Goal: Task Accomplishment & Management: Manage account settings

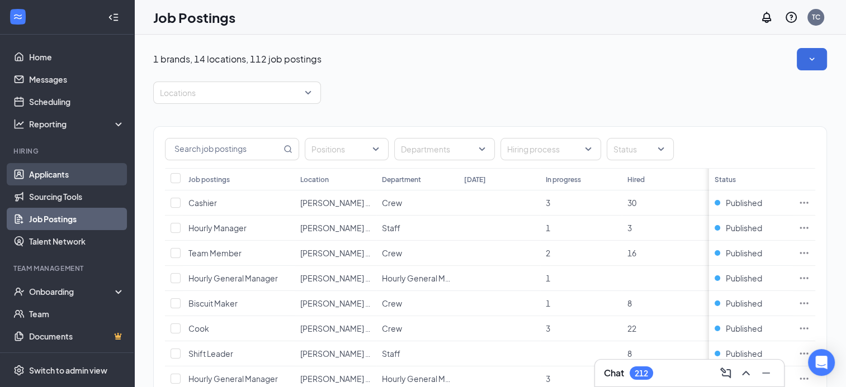
click at [67, 175] on link "Applicants" at bounding box center [77, 174] width 96 height 22
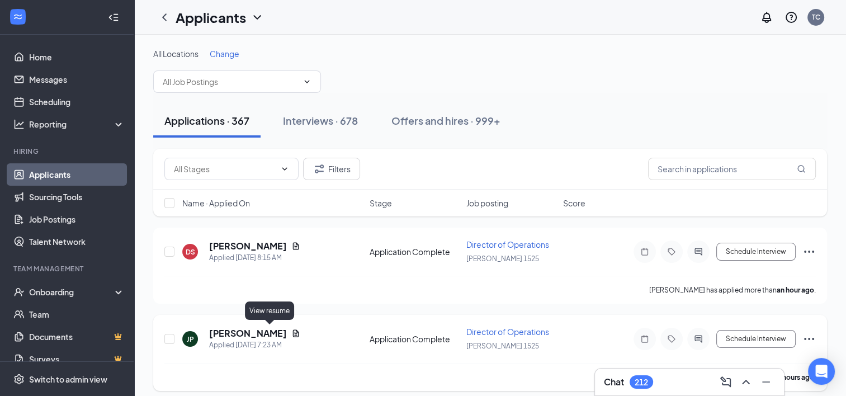
click at [291, 329] on icon "Document" at bounding box center [295, 333] width 9 height 9
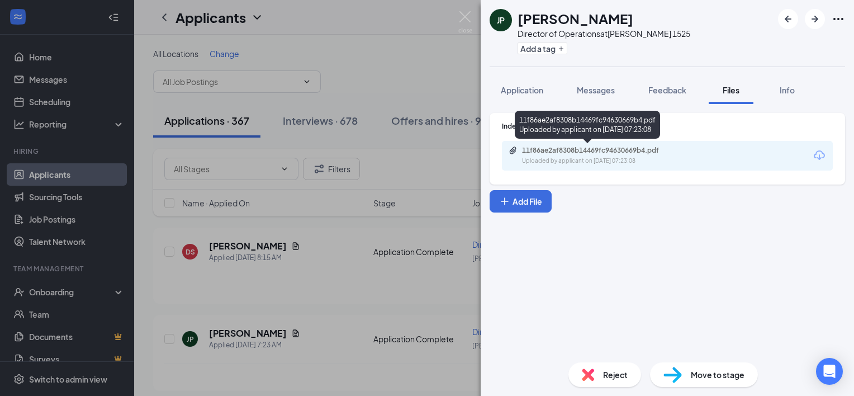
click at [554, 154] on div "11f86ae2af8308b14469fc94630669b4.pdf" at bounding box center [600, 150] width 157 height 9
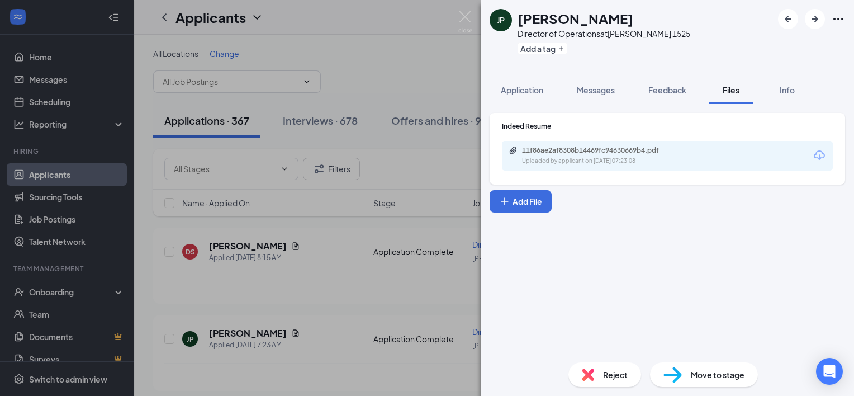
click at [358, 317] on div "[PERSON_NAME] Director of Operations at [PERSON_NAME] 1525 Add a tag Applicatio…" at bounding box center [427, 198] width 854 height 396
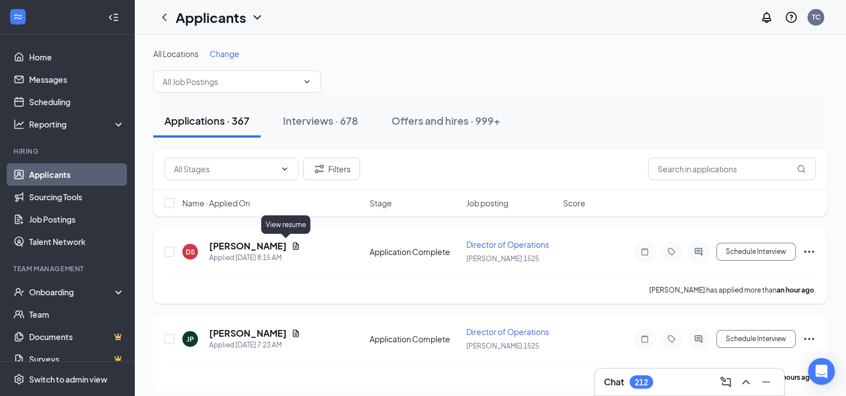
click at [293, 244] on icon "Document" at bounding box center [296, 245] width 6 height 7
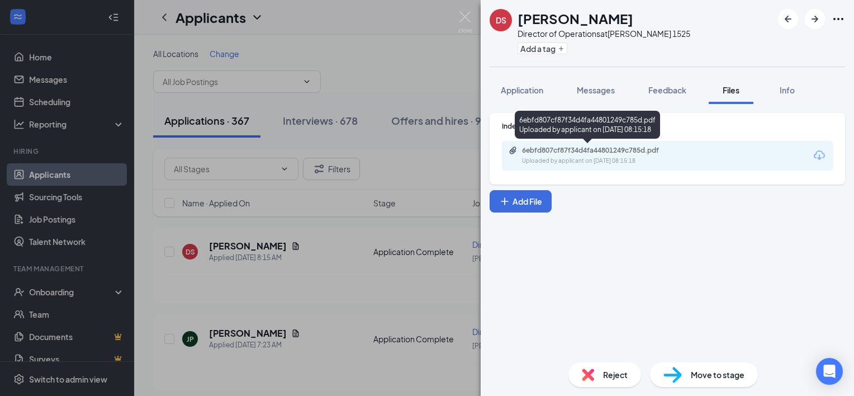
click at [604, 161] on div "Uploaded by applicant on [DATE] 08:15:18" at bounding box center [606, 161] width 168 height 9
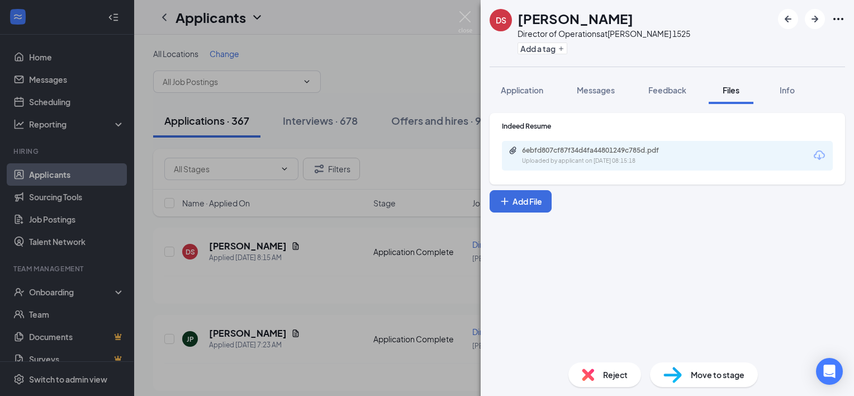
click at [333, 212] on div "DS [PERSON_NAME] Director of Operations at [PERSON_NAME] 1525 Add a tag Applica…" at bounding box center [427, 198] width 854 height 396
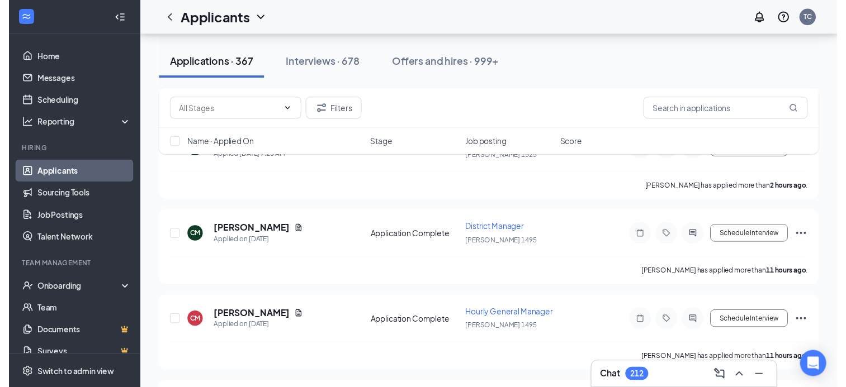
scroll to position [201, 0]
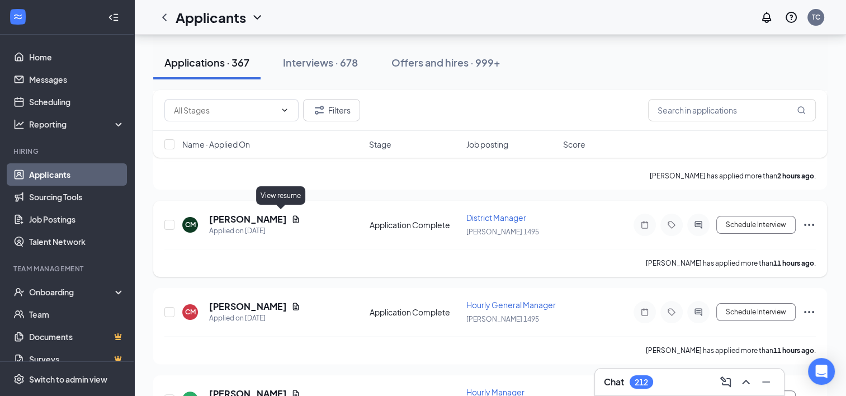
click at [291, 215] on icon "Document" at bounding box center [295, 219] width 9 height 9
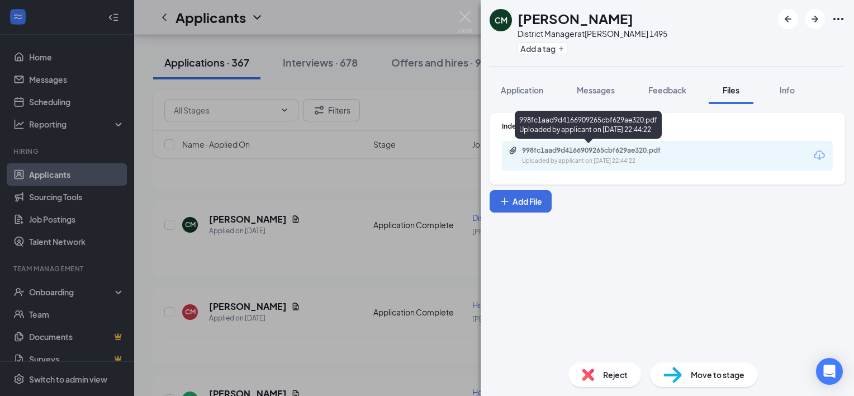
click at [544, 157] on div "Uploaded by applicant on [DATE] 22:44:22" at bounding box center [606, 161] width 168 height 9
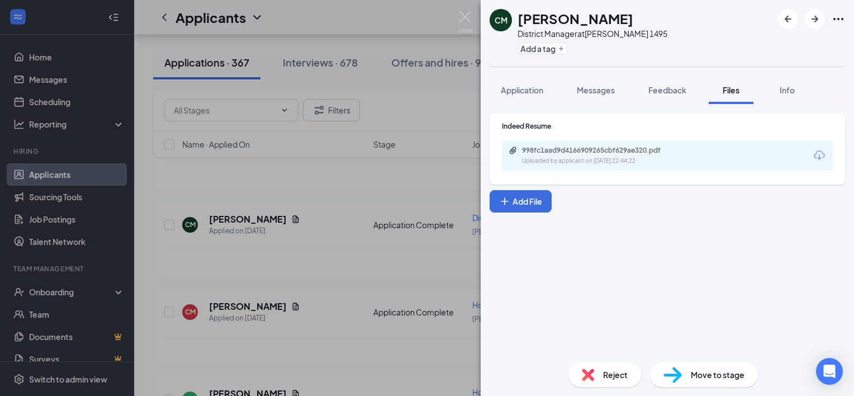
click at [360, 181] on div "CM [PERSON_NAME] District Manager at [PERSON_NAME] 1495 Add a tag Application M…" at bounding box center [427, 198] width 854 height 396
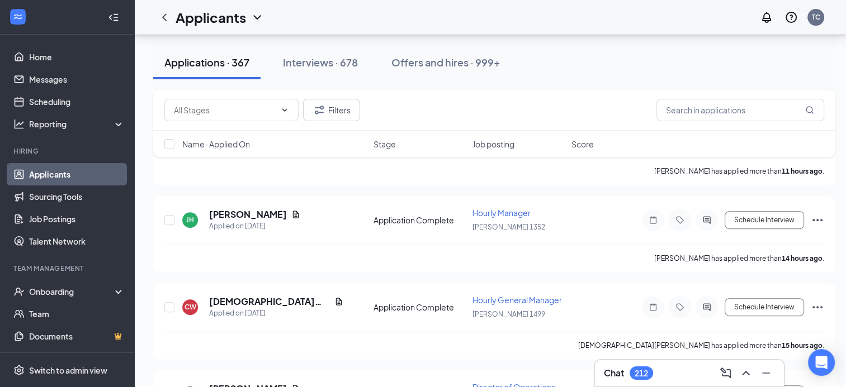
scroll to position [387, 0]
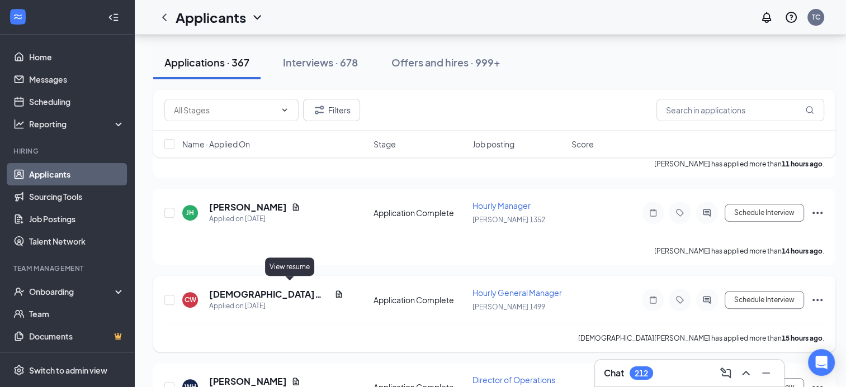
click at [336, 291] on icon "Document" at bounding box center [339, 294] width 6 height 7
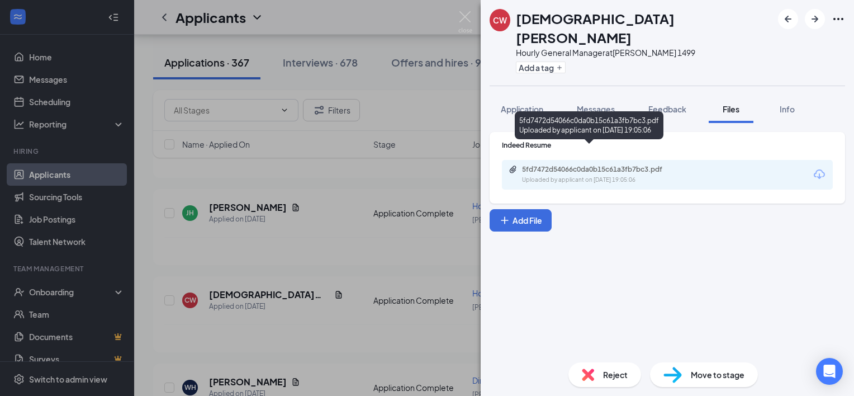
click at [572, 165] on div "5fd7472d54066c0da0b15c61a3fb7bc3.pdf" at bounding box center [600, 169] width 157 height 9
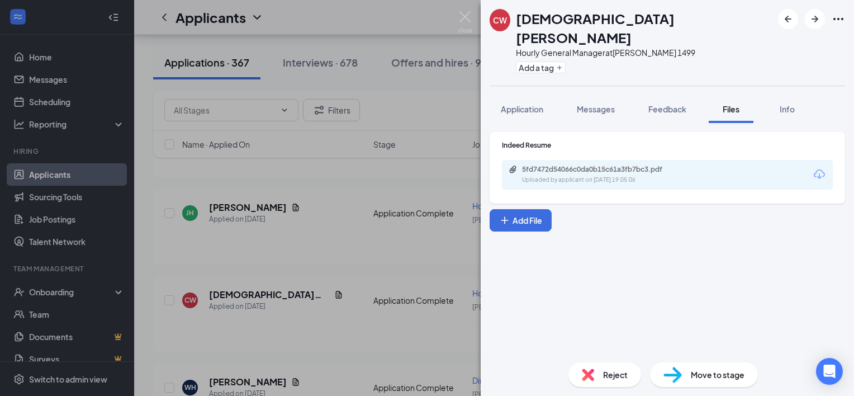
click at [317, 277] on div "CW [DEMOGRAPHIC_DATA][PERSON_NAME] Hourly General Manager at [PERSON_NAME] 1499…" at bounding box center [427, 198] width 854 height 396
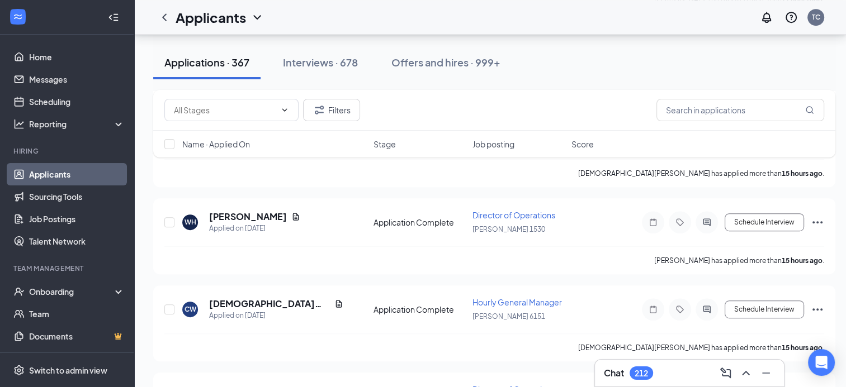
scroll to position [566, 0]
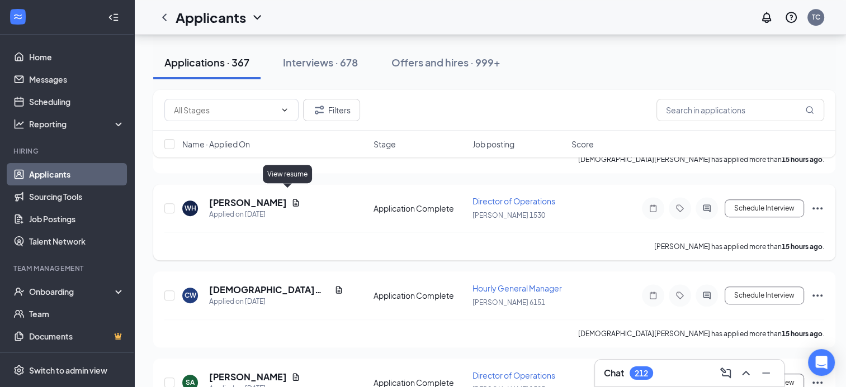
click at [293, 199] on icon "Document" at bounding box center [296, 202] width 6 height 7
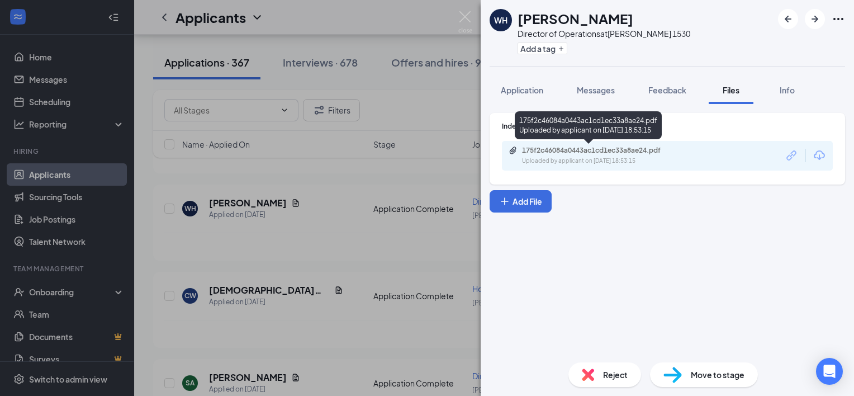
click at [575, 146] on div "175f2c46084a0443ac1cd1ec33a8ae24.pdf" at bounding box center [600, 150] width 157 height 9
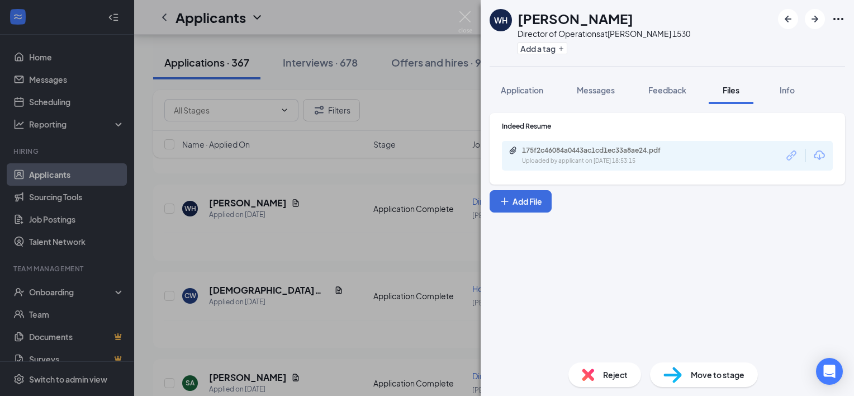
click at [381, 241] on div "[PERSON_NAME] [PERSON_NAME] Director of Operations at [PERSON_NAME] 1530 Add a …" at bounding box center [427, 198] width 854 height 396
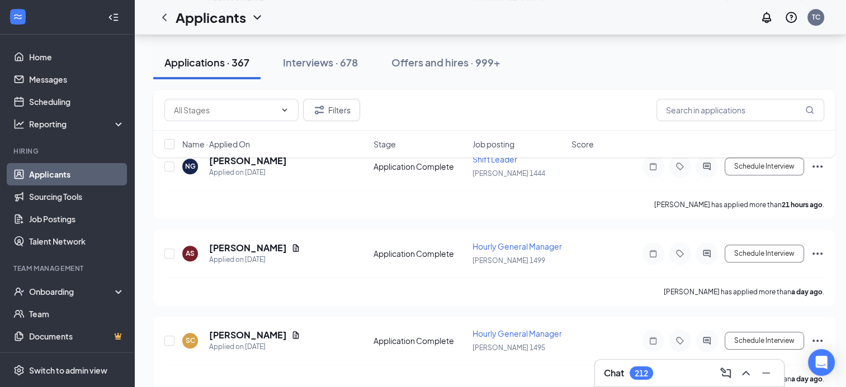
scroll to position [879, 0]
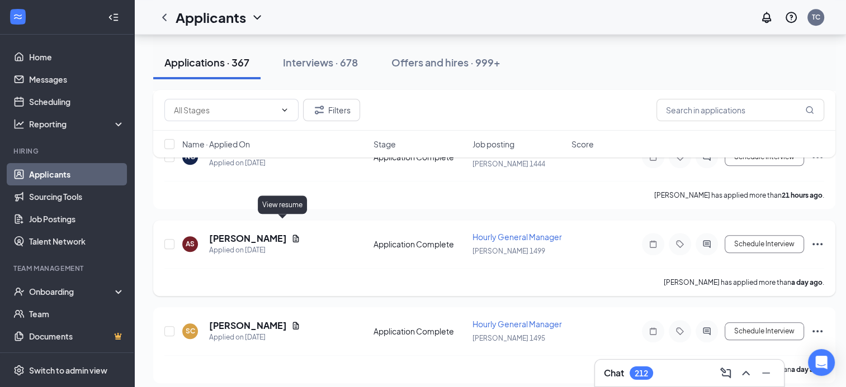
click at [293, 235] on icon "Document" at bounding box center [296, 238] width 6 height 7
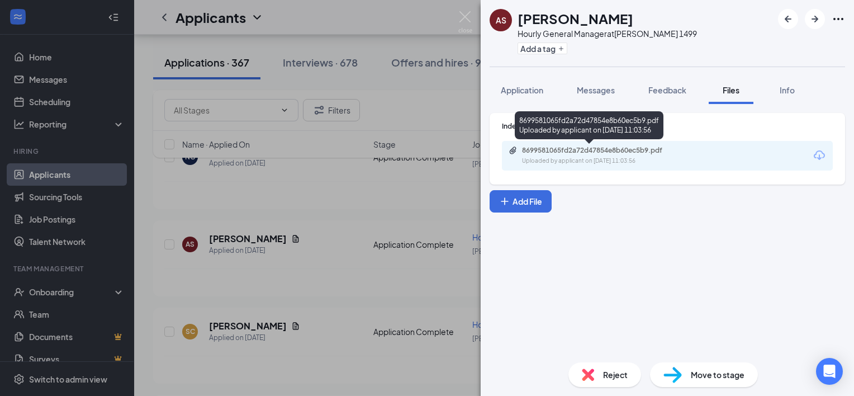
click at [605, 149] on div "8699581065fd2a72d47854e8b60ec5b9.pdf" at bounding box center [600, 150] width 157 height 9
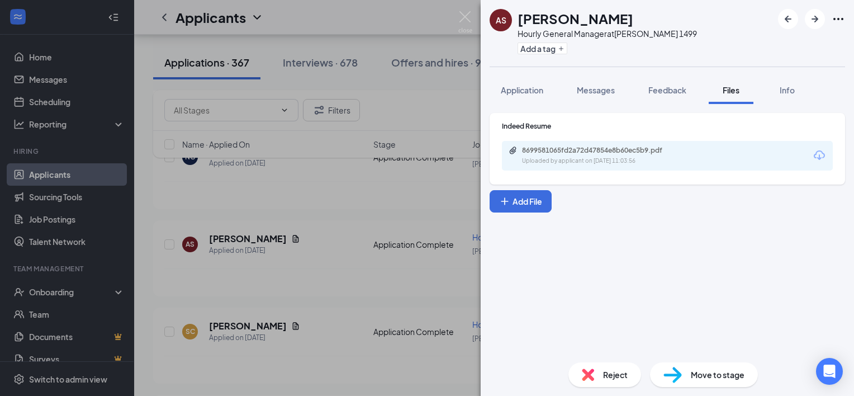
click at [322, 213] on div "AS [PERSON_NAME] Hourly General Manager at [PERSON_NAME] 1499 Add a tag Applica…" at bounding box center [427, 198] width 854 height 396
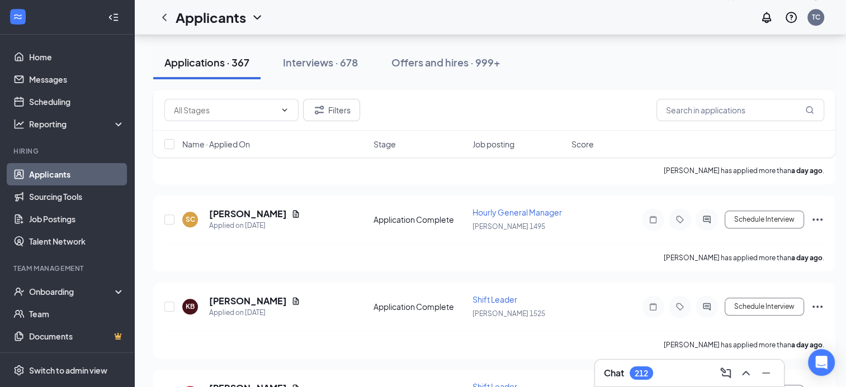
scroll to position [1088, 0]
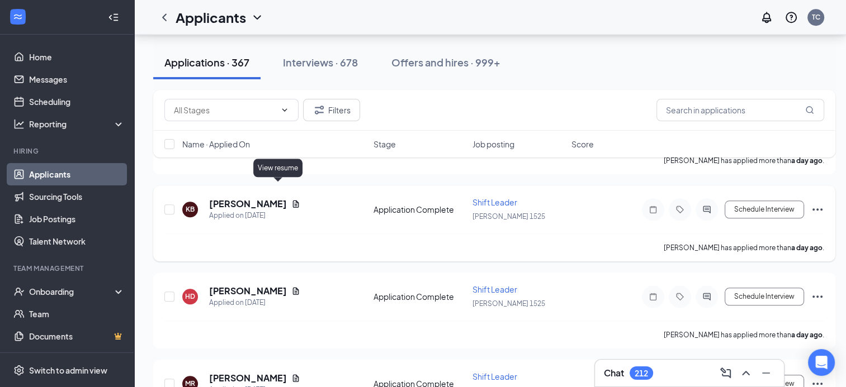
click at [291, 200] on icon "Document" at bounding box center [295, 204] width 9 height 9
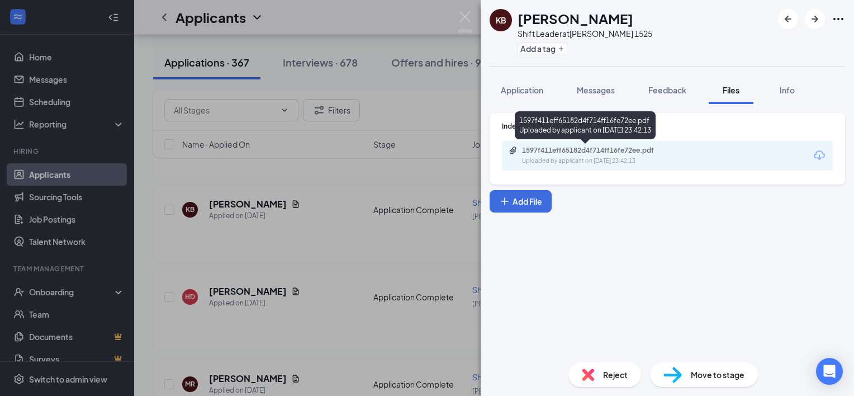
click at [548, 162] on div "Uploaded by applicant on [DATE] 23:42:13" at bounding box center [606, 161] width 168 height 9
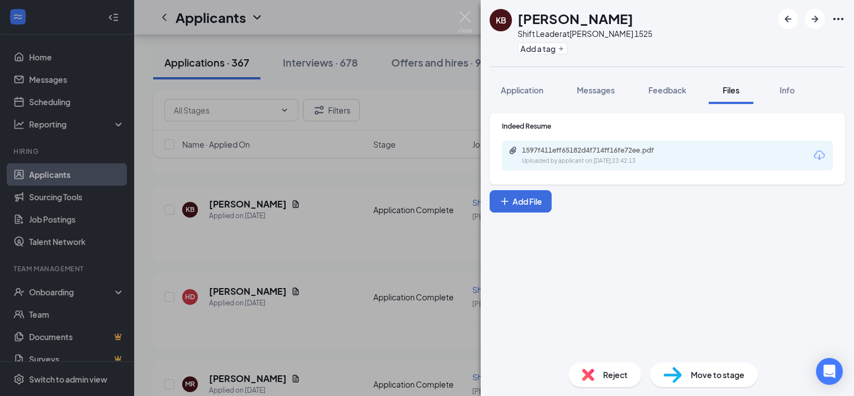
click at [351, 235] on div "KB [PERSON_NAME] Shift Leader at [PERSON_NAME] 1525 Add a tag Application Messa…" at bounding box center [427, 198] width 854 height 396
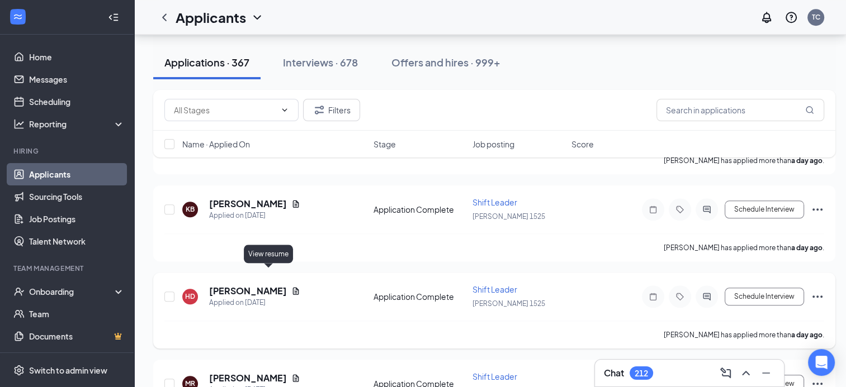
click at [291, 287] on icon "Document" at bounding box center [295, 291] width 9 height 9
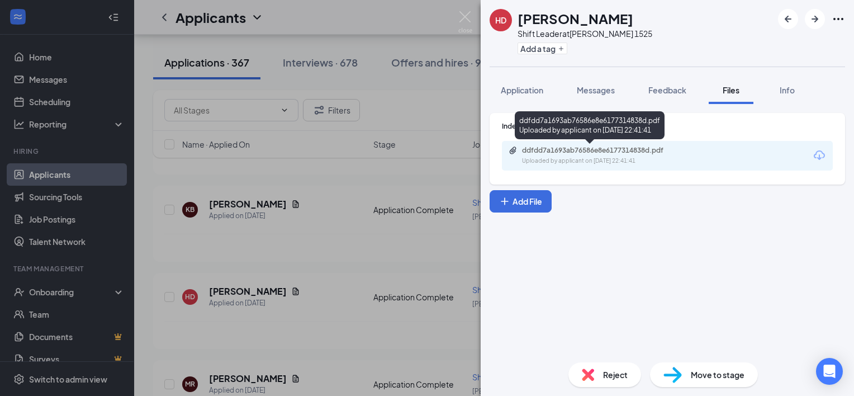
click at [554, 164] on div "Uploaded by applicant on [DATE] 22:41:41" at bounding box center [606, 161] width 168 height 9
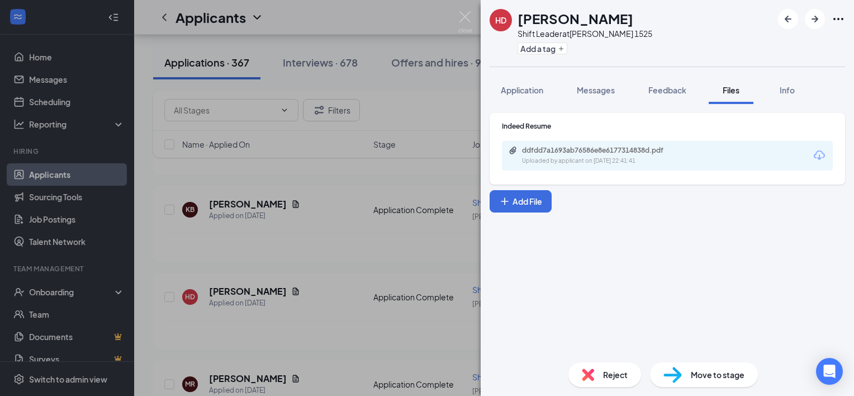
click at [359, 208] on div "HD [PERSON_NAME] Shift Leader at [PERSON_NAME] 1525 Add a tag Application Messa…" at bounding box center [427, 198] width 854 height 396
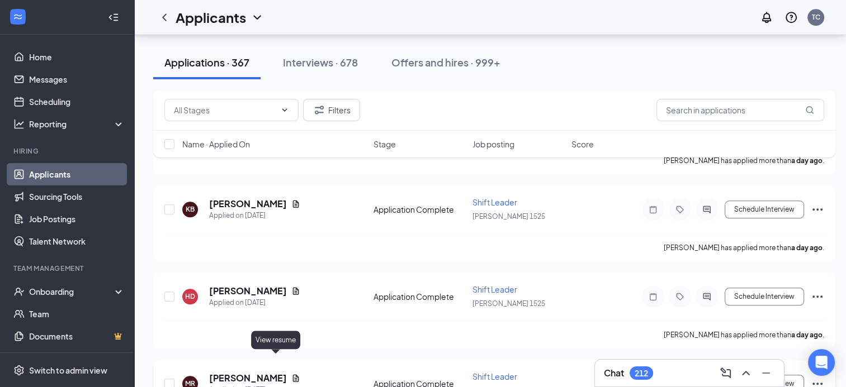
click at [291, 374] on icon "Document" at bounding box center [295, 378] width 9 height 9
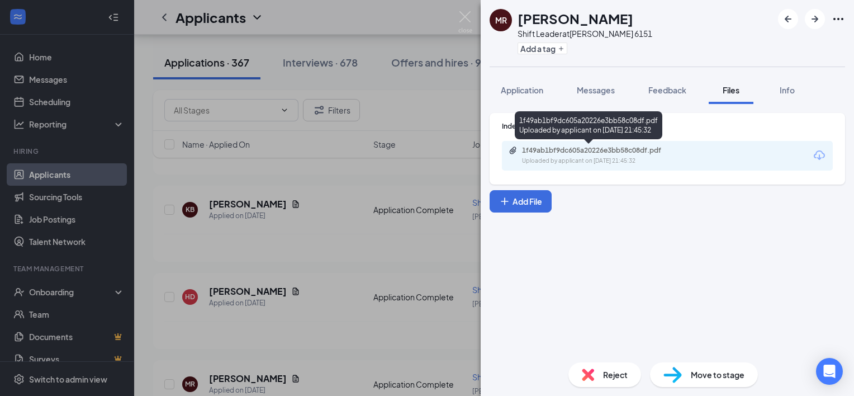
click at [610, 161] on div "Uploaded by applicant on [DATE] 21:45:32" at bounding box center [606, 161] width 168 height 9
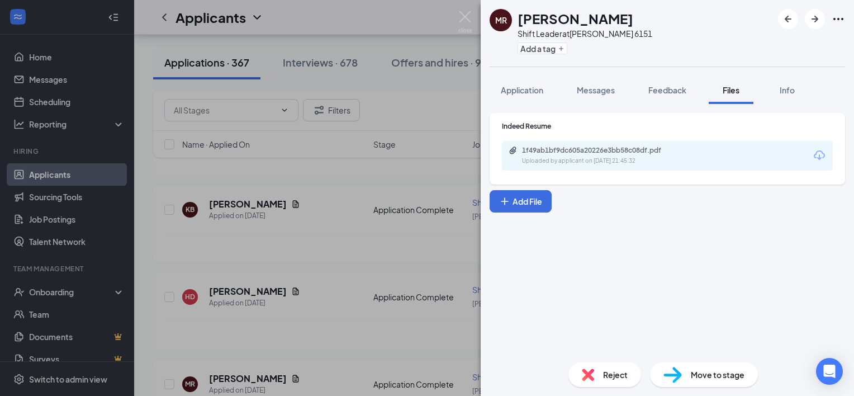
click at [406, 210] on div "[PERSON_NAME] Shift Leader at [PERSON_NAME] 6151 Add a tag Application Messages…" at bounding box center [427, 198] width 854 height 396
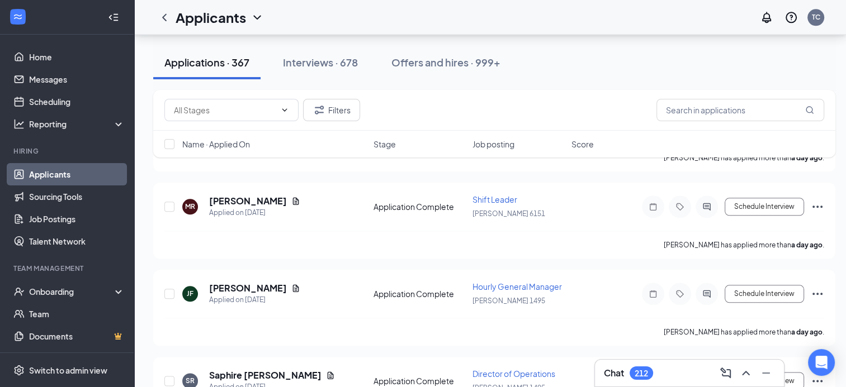
scroll to position [1297, 0]
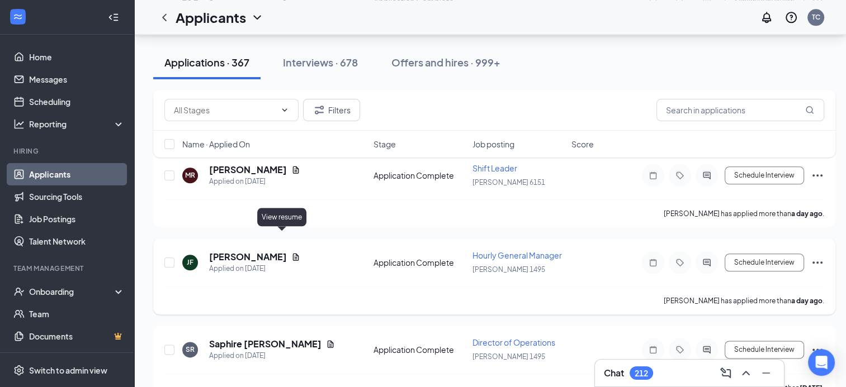
click at [293, 253] on icon "Document" at bounding box center [296, 256] width 6 height 7
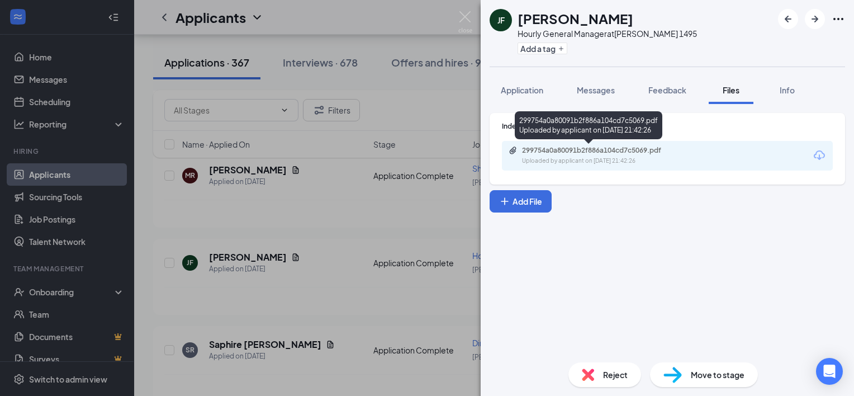
click at [533, 158] on div "Uploaded by applicant on [DATE] 21:42:26" at bounding box center [606, 161] width 168 height 9
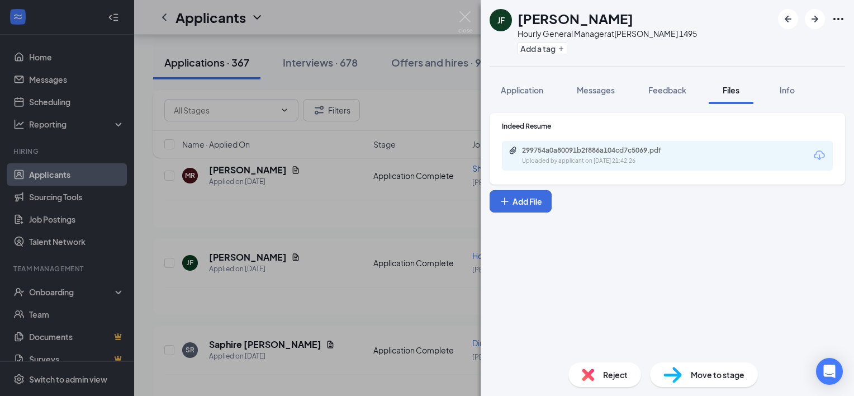
click at [278, 184] on div "[PERSON_NAME] [PERSON_NAME] Hourly General Manager at [PERSON_NAME] 1495 Add a …" at bounding box center [427, 198] width 854 height 396
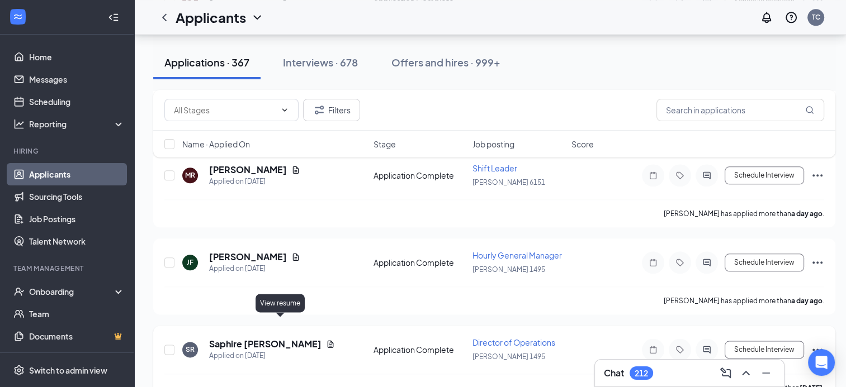
click at [326, 340] on icon "Document" at bounding box center [330, 344] width 9 height 9
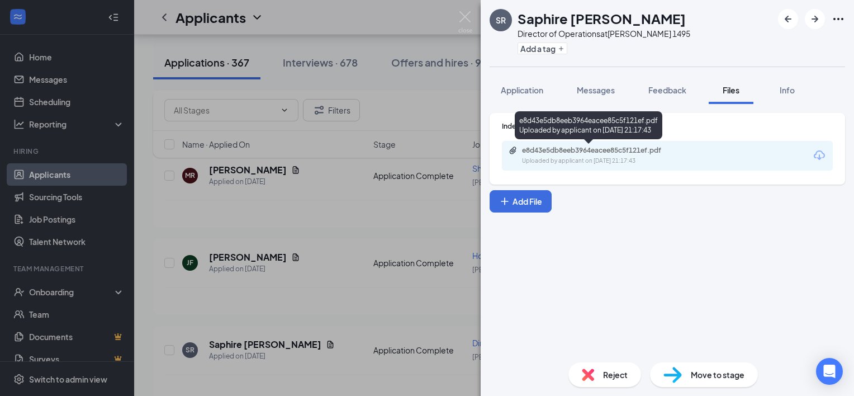
click at [578, 155] on div "e8d43e5db8eeb3964eacee85c5f121ef.pdf Uploaded by applicant on [DATE] 21:17:43" at bounding box center [599, 156] width 181 height 20
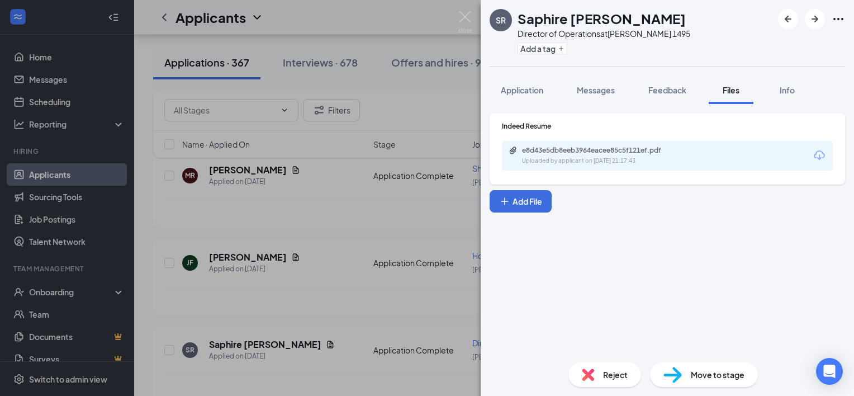
click at [328, 299] on div "SR [PERSON_NAME] Director of Operations at [PERSON_NAME] 1495 Add a tag Applica…" at bounding box center [427, 198] width 854 height 396
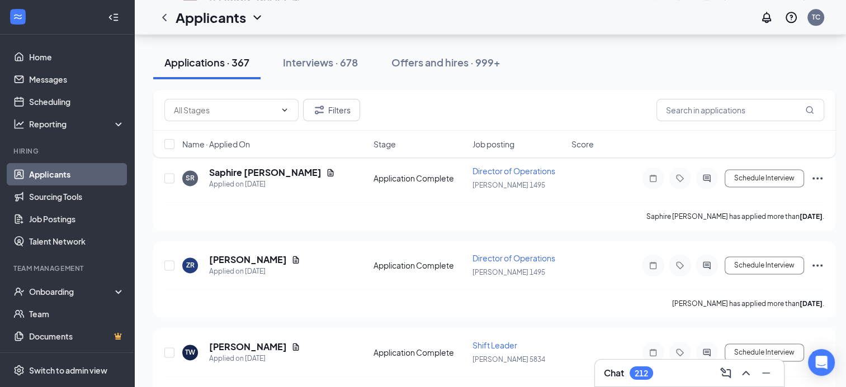
scroll to position [1520, 0]
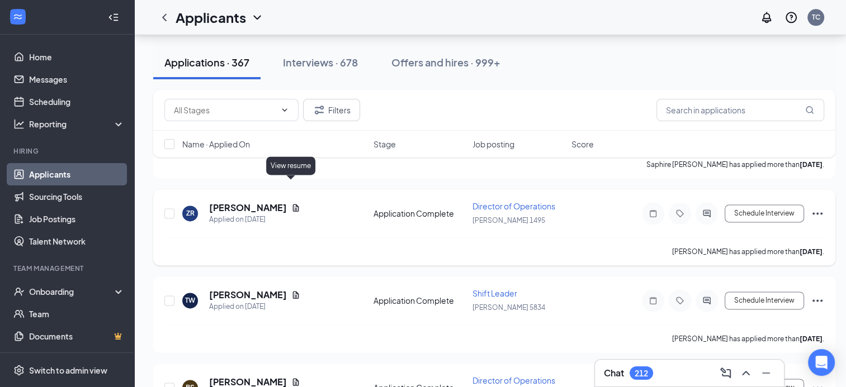
click at [291, 203] on icon "Document" at bounding box center [295, 207] width 9 height 9
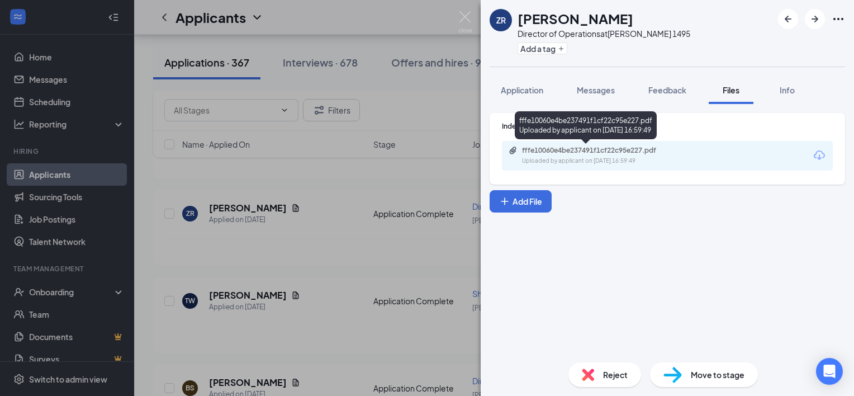
click at [617, 155] on div "fffe10060e4be237491f1cf22c95e227.pdf Uploaded by applicant on [DATE] 16:59:49" at bounding box center [599, 156] width 181 height 20
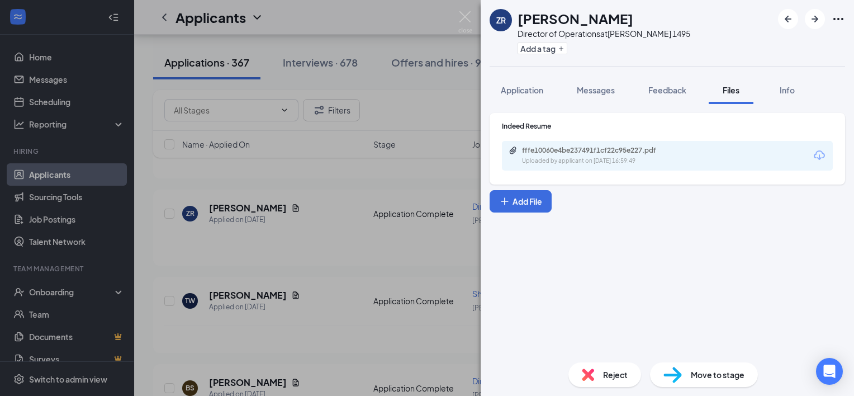
click at [346, 230] on div "ZR [PERSON_NAME] Director of Operations at [PERSON_NAME] 1495 Add a tag Applica…" at bounding box center [427, 198] width 854 height 396
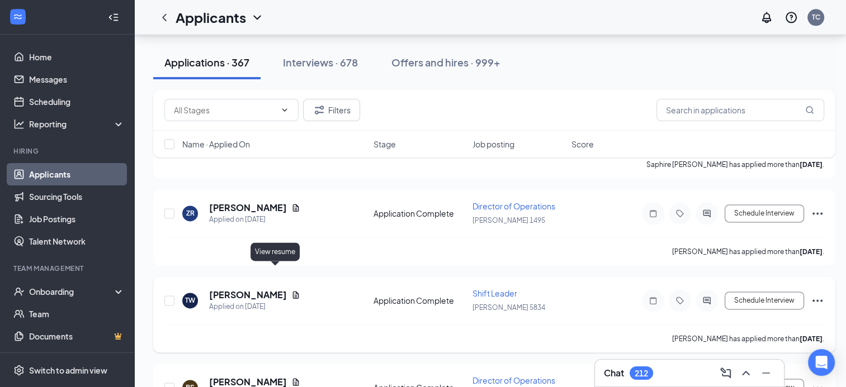
click at [291, 291] on icon "Document" at bounding box center [295, 295] width 9 height 9
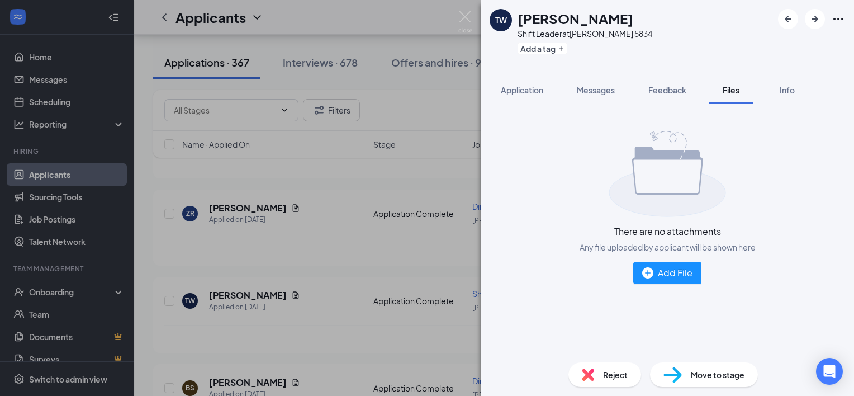
click at [449, 302] on div "TW [PERSON_NAME] Shift Leader at [PERSON_NAME] 5834 Add a tag Application Messa…" at bounding box center [427, 198] width 854 height 396
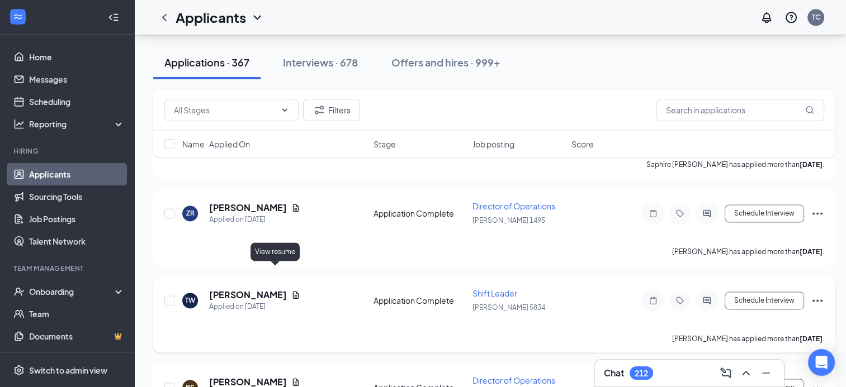
click at [291, 291] on icon "Document" at bounding box center [295, 295] width 9 height 9
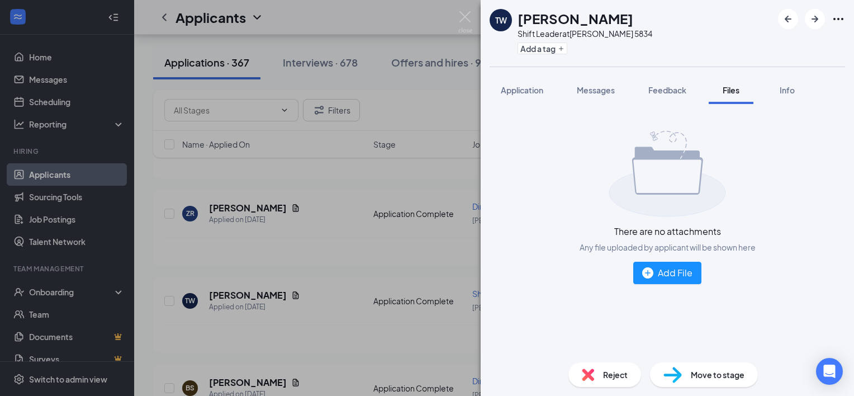
click at [411, 105] on div "TW [PERSON_NAME] Shift Leader at [PERSON_NAME] 5834 Add a tag Application Messa…" at bounding box center [427, 198] width 854 height 396
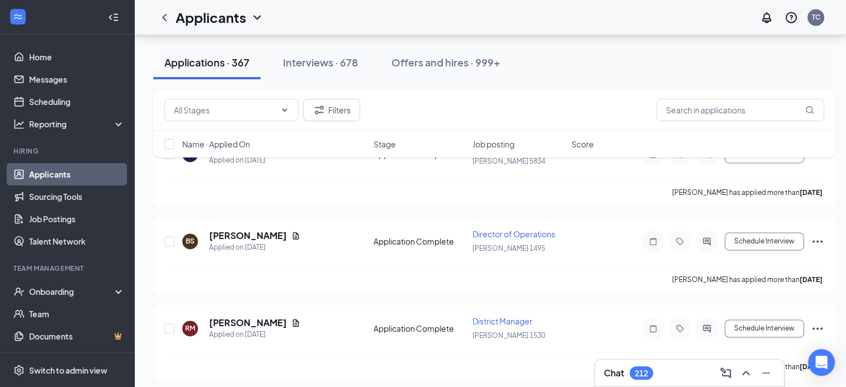
scroll to position [1677, 0]
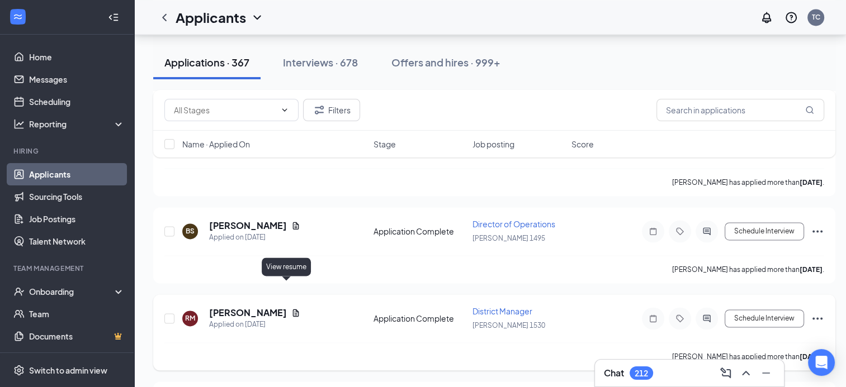
click at [291, 309] on icon "Document" at bounding box center [295, 313] width 9 height 9
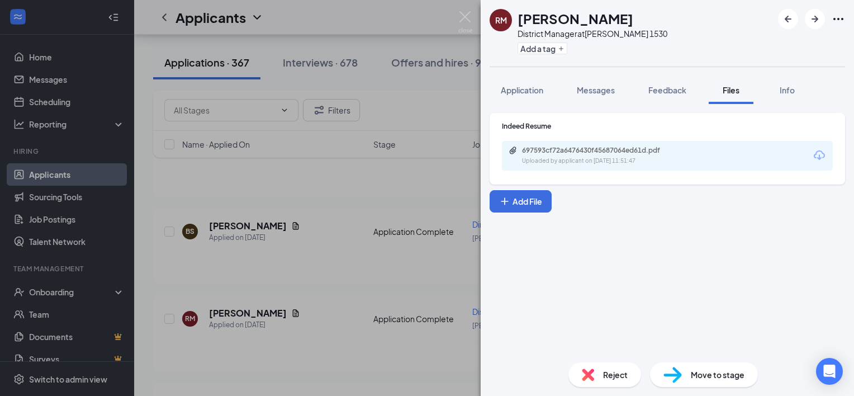
click at [693, 150] on div "697593cf72a6476430f45687064ed61d.pdf Uploaded by applicant on [DATE] 11:51:47" at bounding box center [667, 156] width 331 height 30
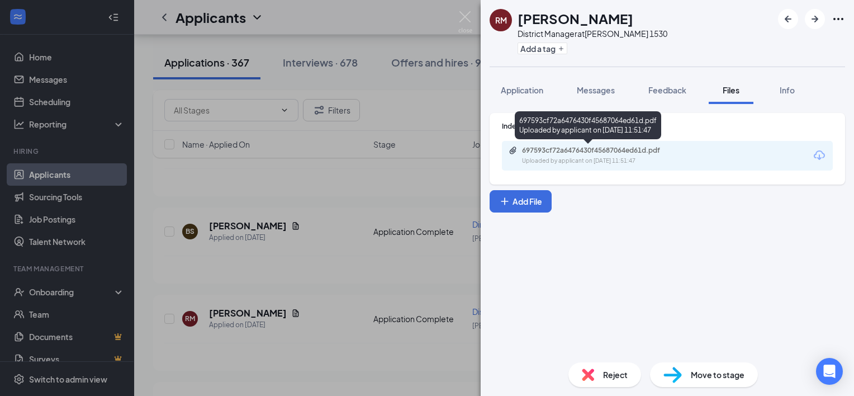
click at [648, 152] on div "697593cf72a6476430f45687064ed61d.pdf" at bounding box center [600, 150] width 157 height 9
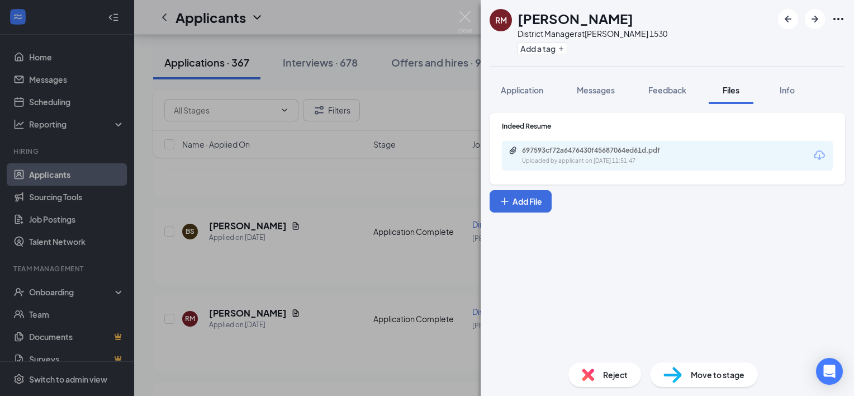
click at [340, 263] on div "[PERSON_NAME] [PERSON_NAME] District Manager at [PERSON_NAME] 1530 Add a tag Ap…" at bounding box center [427, 198] width 854 height 396
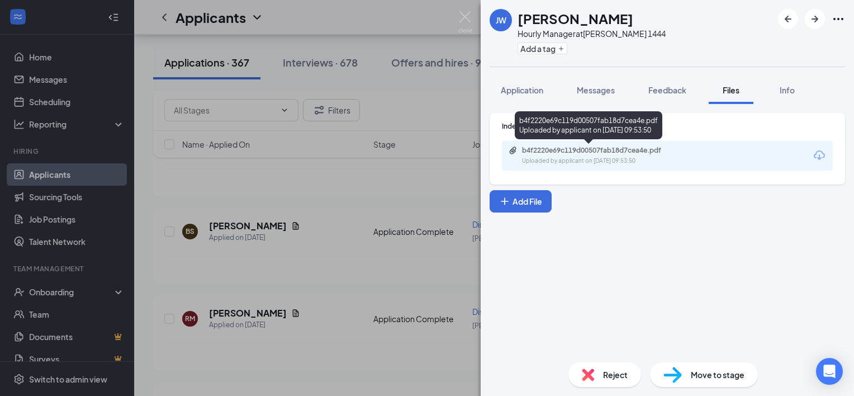
click at [550, 142] on div "b4f2220e69c119d00507fab18d7cea4e.pdf Uploaded by applicant on [DATE] 09:53:50" at bounding box center [589, 127] width 148 height 32
click at [550, 152] on div "b4f2220e69c119d00507fab18d7cea4e.pdf" at bounding box center [600, 150] width 157 height 9
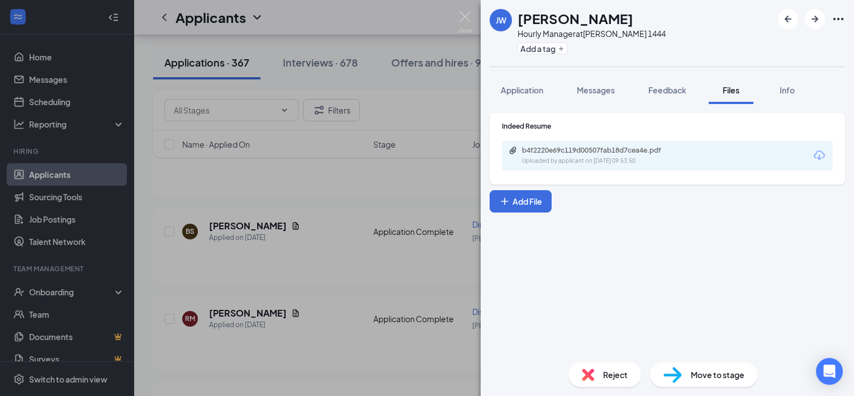
click at [344, 253] on div "[PERSON_NAME] Hourly Manager at [PERSON_NAME] 1444 Add a tag Application Messag…" at bounding box center [427, 198] width 854 height 396
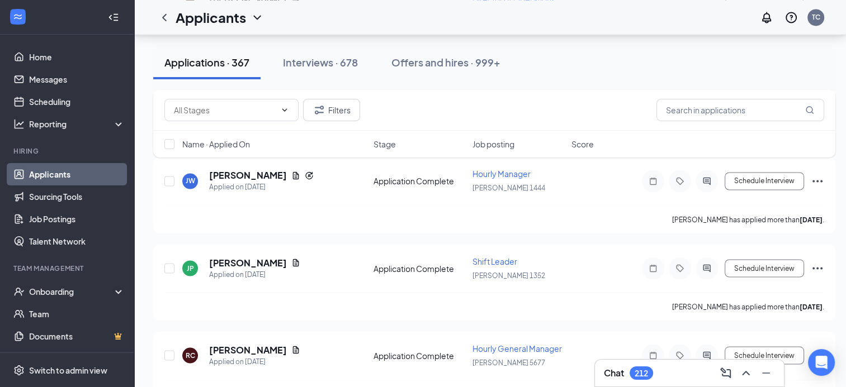
scroll to position [1900, 0]
click at [291, 259] on icon "Document" at bounding box center [295, 263] width 9 height 9
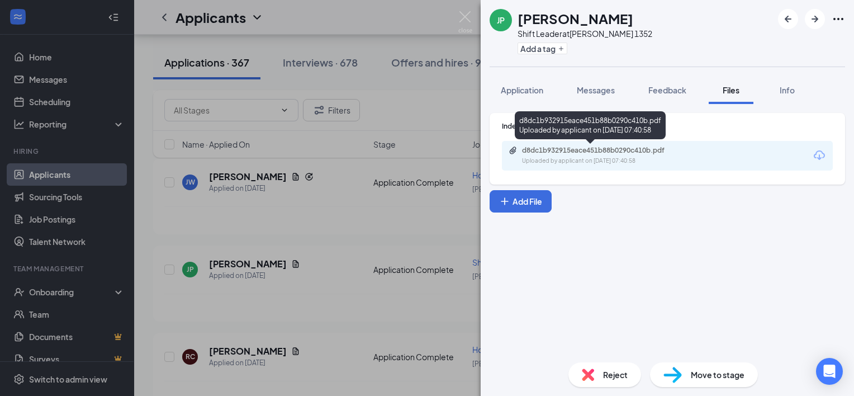
click at [582, 158] on div "Uploaded by applicant on [DATE] 07:40:58" at bounding box center [606, 161] width 168 height 9
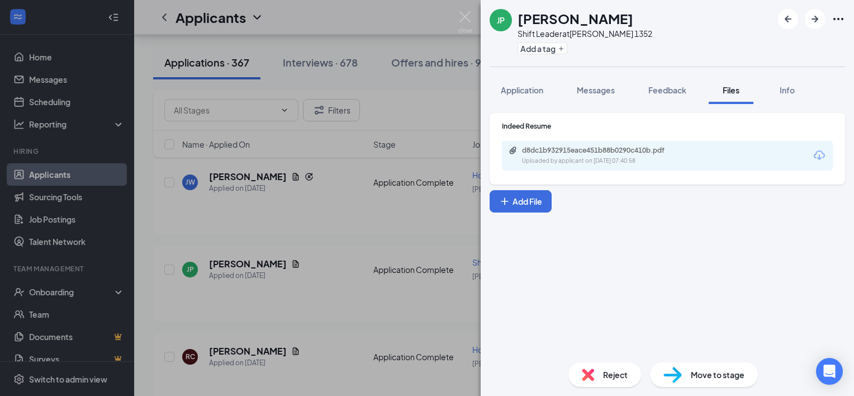
click at [352, 188] on div "JP [PERSON_NAME] Shift Leader at [PERSON_NAME] 1352 Add a tag Application Messa…" at bounding box center [427, 198] width 854 height 396
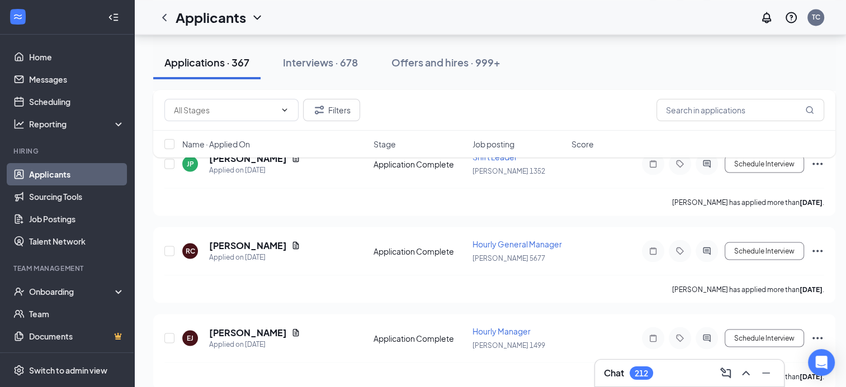
scroll to position [2012, 0]
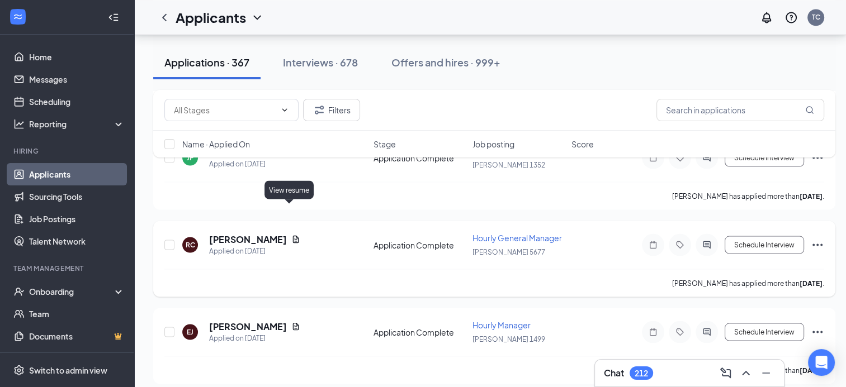
click at [291, 235] on icon "Document" at bounding box center [295, 239] width 9 height 9
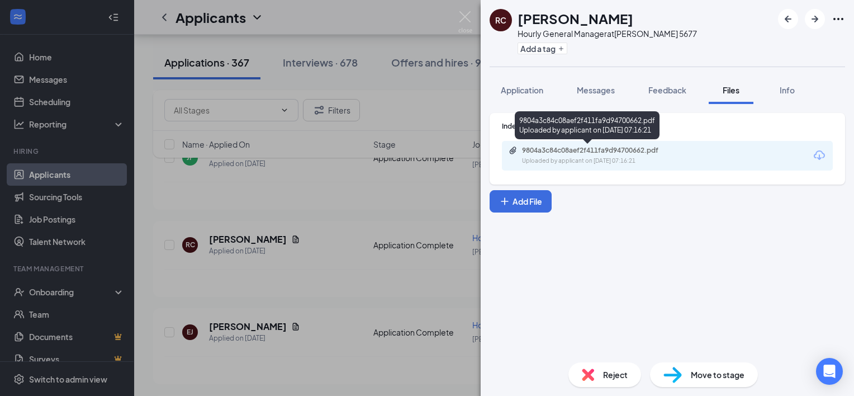
click at [540, 157] on div "Uploaded by applicant on [DATE] 07:16:21" at bounding box center [606, 161] width 168 height 9
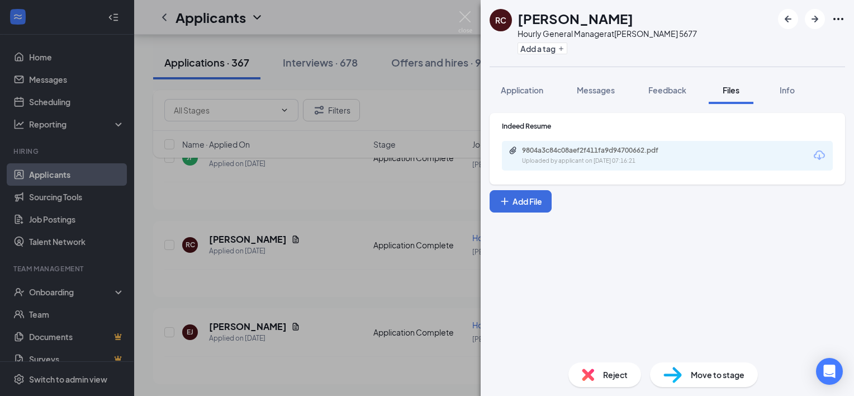
click at [332, 255] on div "RC [PERSON_NAME] Hourly General Manager at [PERSON_NAME] 5677 Add a tag Applica…" at bounding box center [427, 198] width 854 height 396
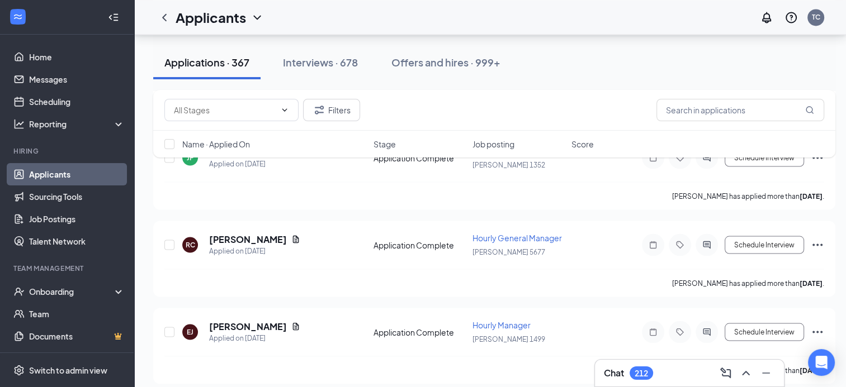
click at [332, 269] on div "[PERSON_NAME] has applied more than [DATE] ." at bounding box center [494, 283] width 660 height 28
click at [291, 322] on icon "Document" at bounding box center [295, 326] width 9 height 9
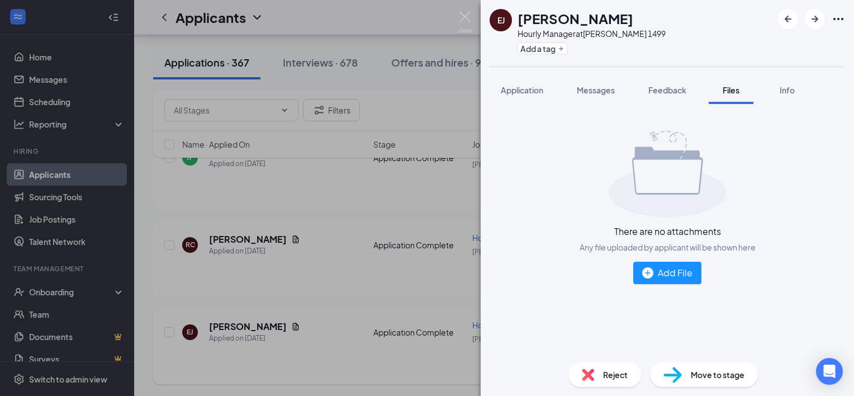
click at [288, 295] on div "[PERSON_NAME] [PERSON_NAME] Hourly Manager at [PERSON_NAME] 1499 Add a tag Appl…" at bounding box center [427, 198] width 854 height 396
drag, startPoint x: 288, startPoint y: 295, endPoint x: 516, endPoint y: 149, distance: 270.7
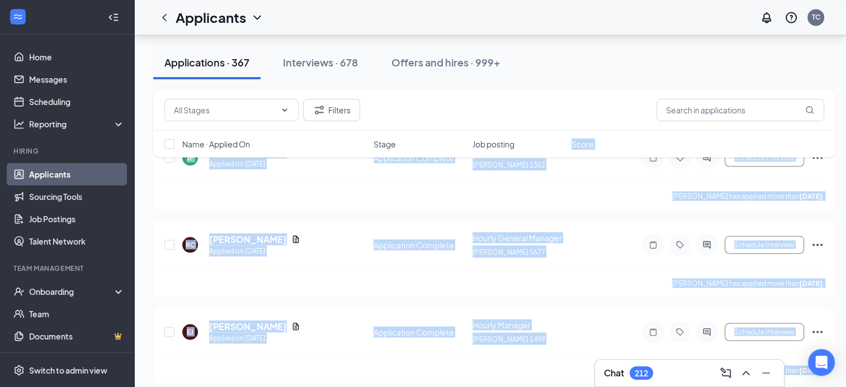
drag, startPoint x: 516, startPoint y: 149, endPoint x: 481, endPoint y: 182, distance: 48.7
click at [291, 322] on icon "Document" at bounding box center [295, 326] width 9 height 9
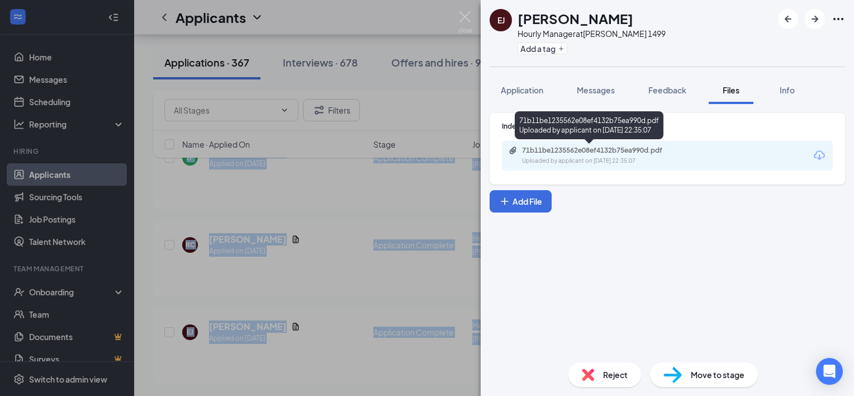
click at [552, 159] on div "Uploaded by applicant on [DATE] 22:35:07" at bounding box center [606, 161] width 168 height 9
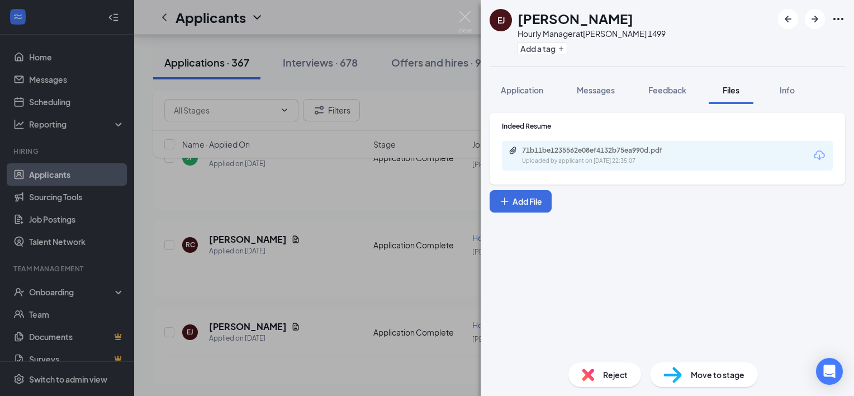
click at [351, 249] on div "[PERSON_NAME] [PERSON_NAME] Hourly Manager at [PERSON_NAME] 1499 Add a tag Appl…" at bounding box center [427, 198] width 854 height 396
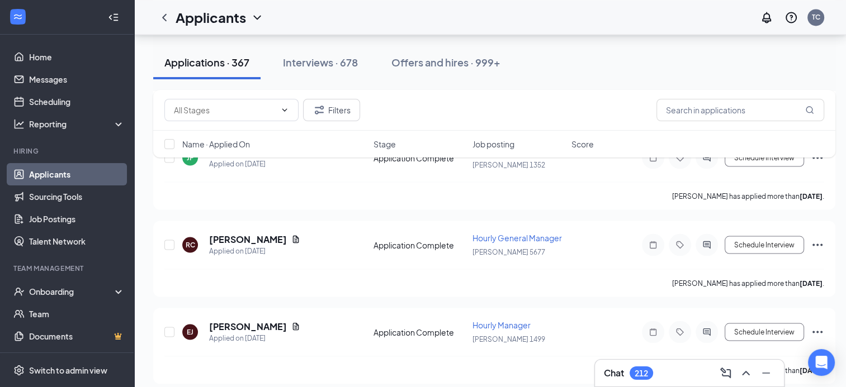
click at [351, 269] on div "[PERSON_NAME] has applied more than [DATE] ." at bounding box center [494, 283] width 660 height 28
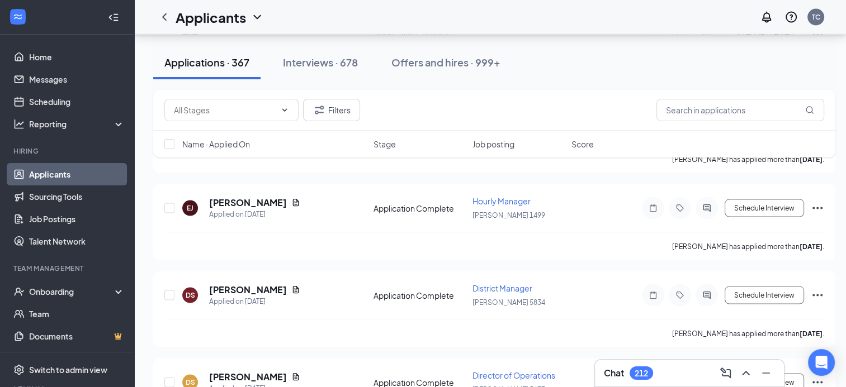
scroll to position [2146, 0]
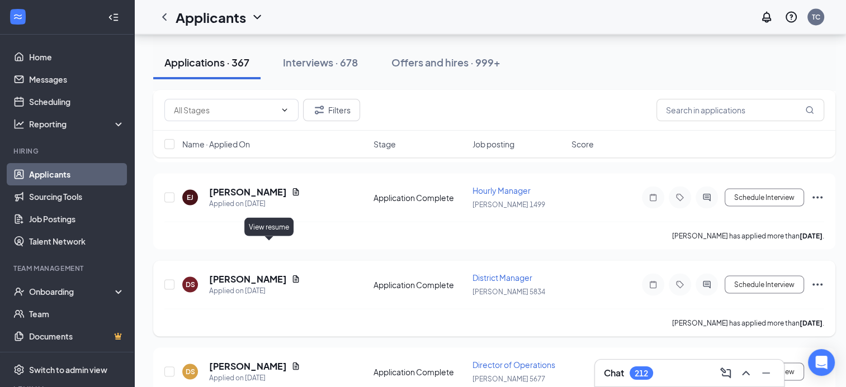
click at [291, 275] on icon "Document" at bounding box center [295, 279] width 9 height 9
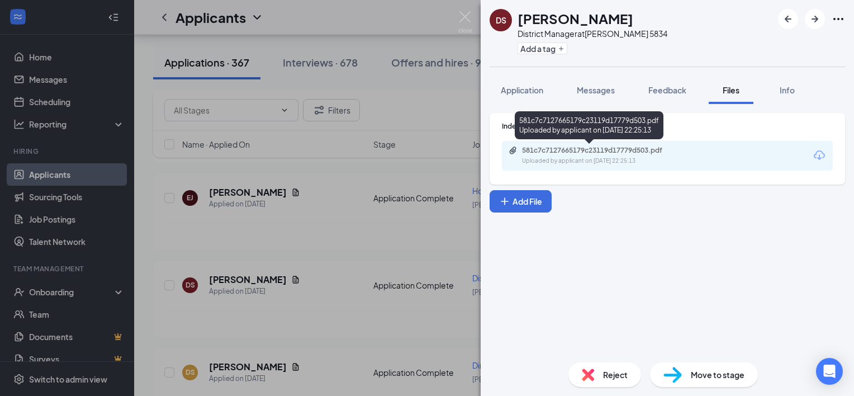
click at [532, 147] on div "581c7c7127665179c23119d17779d503.pdf" at bounding box center [600, 150] width 157 height 9
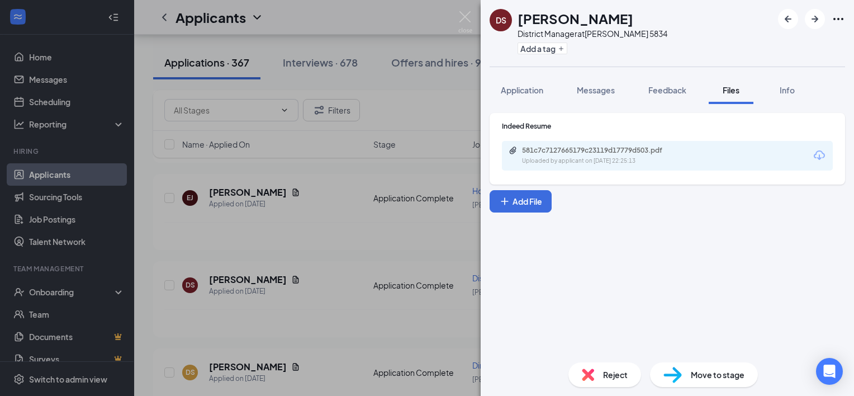
click at [343, 268] on div "DS [PERSON_NAME] District Manager at [PERSON_NAME] 5834 Add a tag Application M…" at bounding box center [427, 198] width 854 height 396
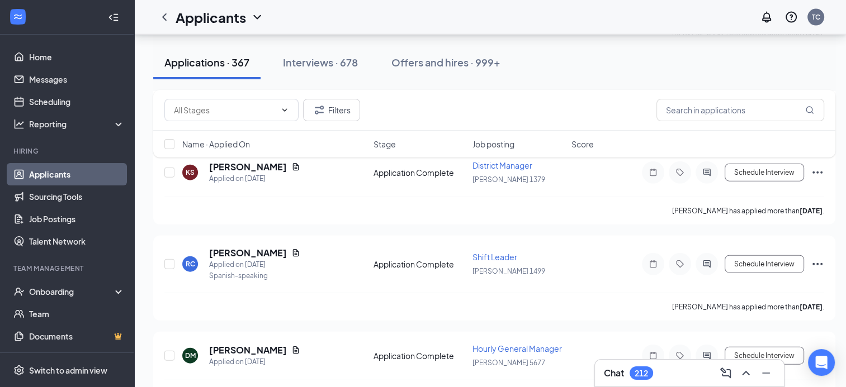
scroll to position [2624, 0]
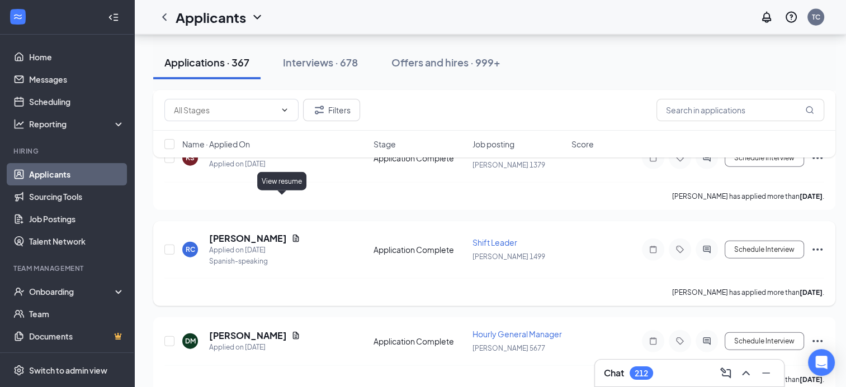
click at [293, 235] on icon "Document" at bounding box center [296, 238] width 6 height 7
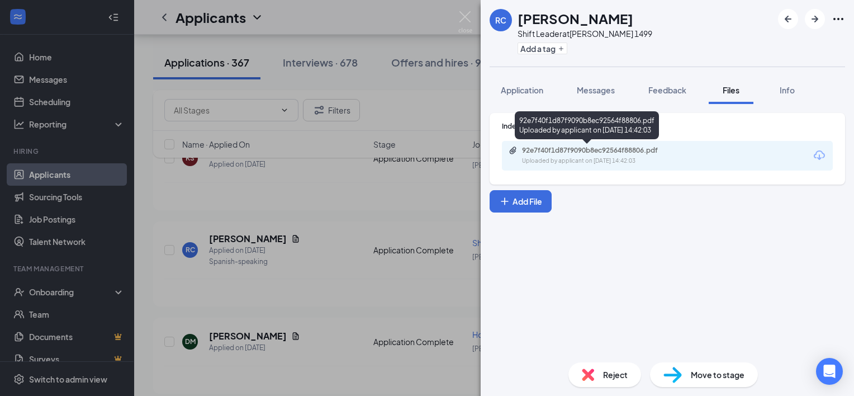
click at [580, 148] on div "92e7f40f1d87f9090b8ec92564f88806.pdf" at bounding box center [600, 150] width 157 height 9
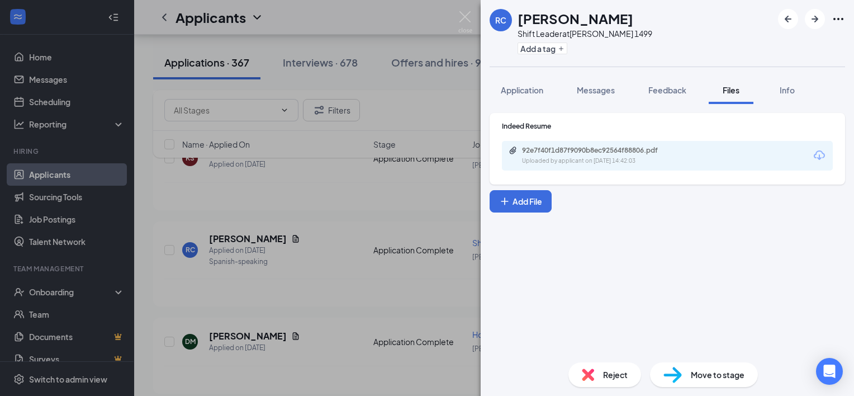
click at [319, 245] on div "RC [PERSON_NAME] Shift Leader at [PERSON_NAME] 1499 Add a tag Application Messa…" at bounding box center [427, 198] width 854 height 396
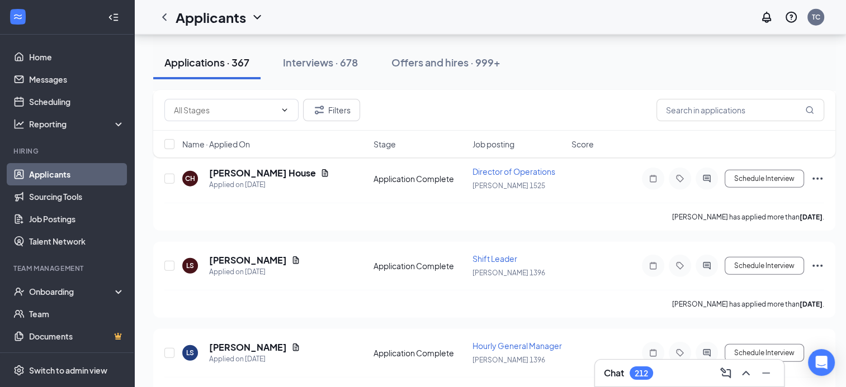
scroll to position [2877, 0]
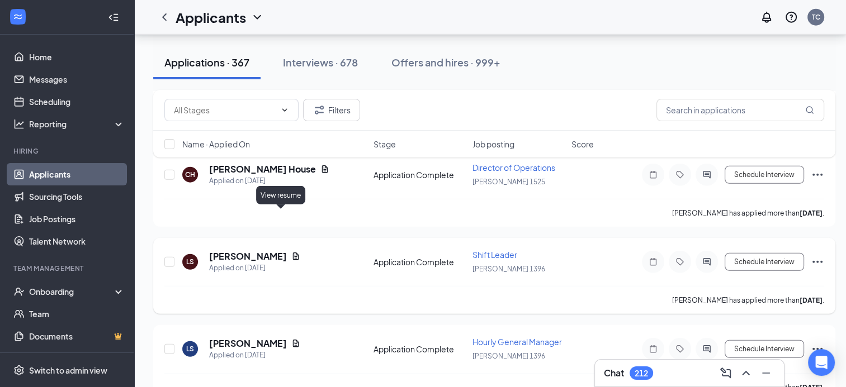
click at [291, 252] on icon "Document" at bounding box center [295, 256] width 9 height 9
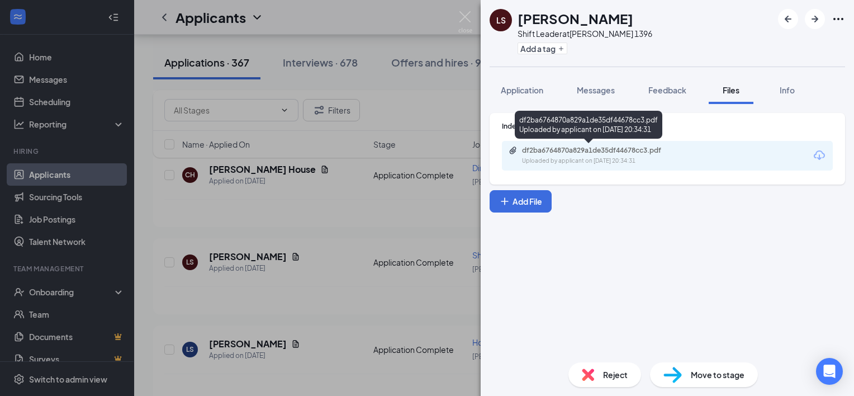
click at [612, 155] on div "df2ba6764870a829a1de35df44678cc3.pdf Uploaded by applicant on [DATE] 20:34:31" at bounding box center [599, 156] width 181 height 20
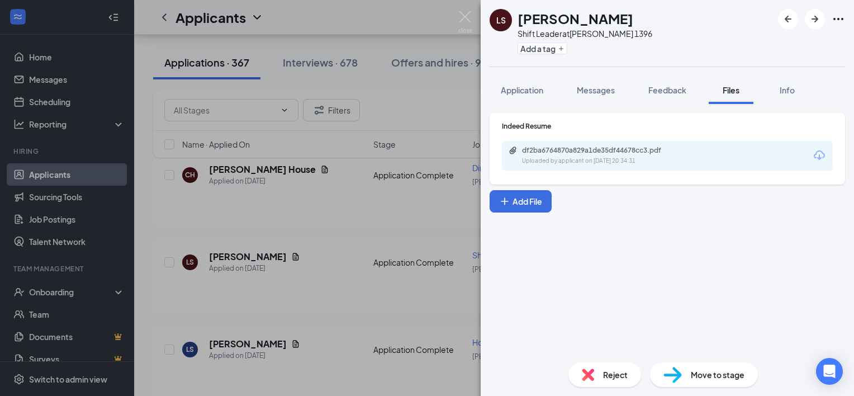
click at [363, 249] on div "LS [PERSON_NAME] Shift Leader at [PERSON_NAME] 1396 Add a tag Application Messa…" at bounding box center [427, 198] width 854 height 396
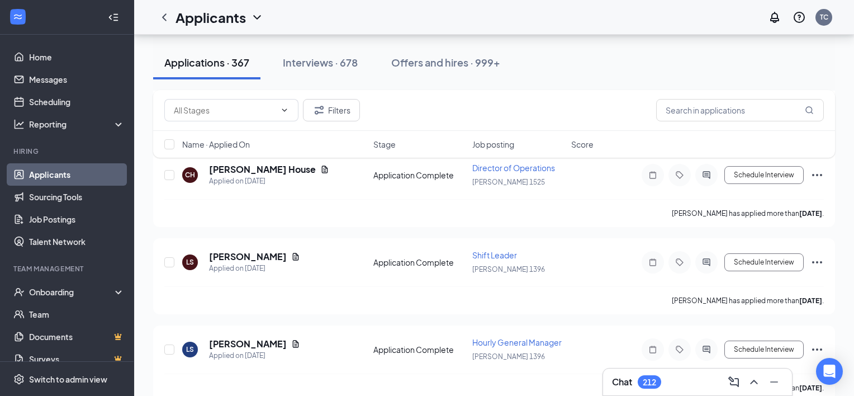
click at [363, 286] on div "[PERSON_NAME] has applied more than [DATE] ." at bounding box center [494, 300] width 660 height 28
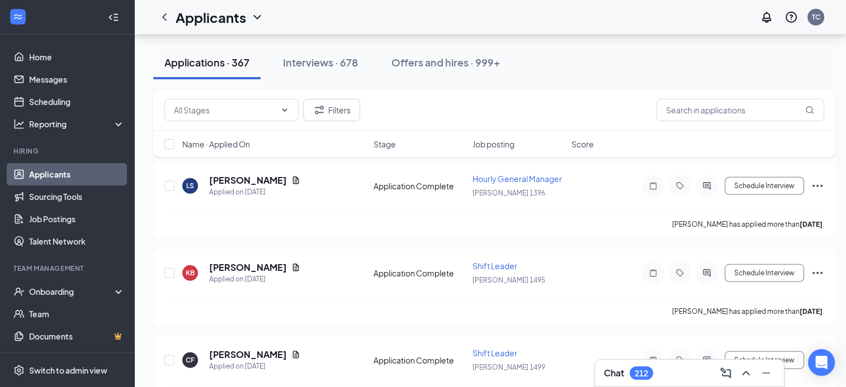
scroll to position [3063, 0]
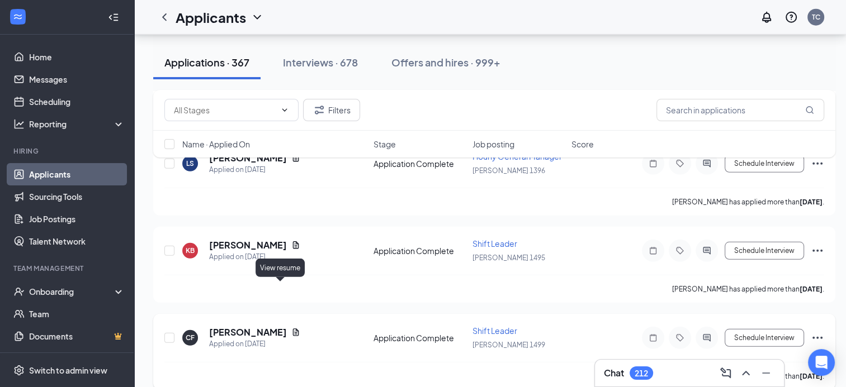
click at [291, 328] on icon "Document" at bounding box center [295, 332] width 9 height 9
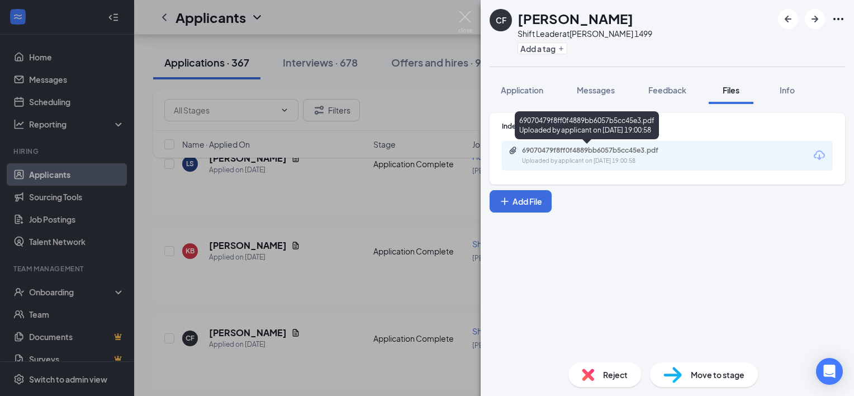
click at [542, 153] on div "69070479f8ff0f4889bb6057b5cc45e3.pdf" at bounding box center [600, 150] width 157 height 9
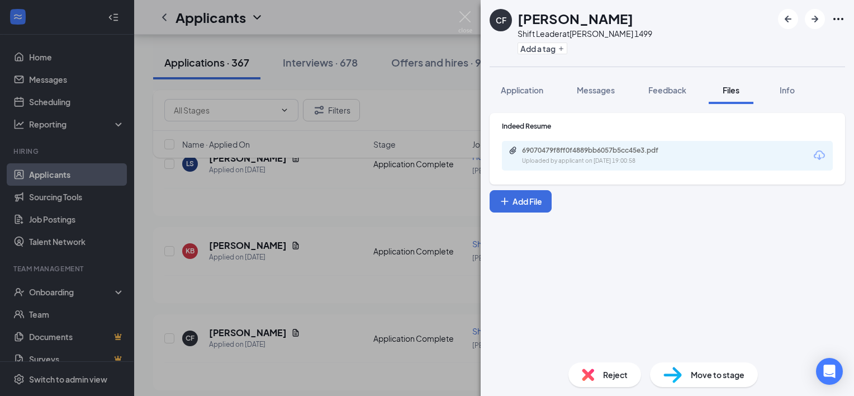
click at [376, 82] on div "CF [PERSON_NAME] Shift Leader at [PERSON_NAME] 1499 Add a tag Application Messa…" at bounding box center [427, 198] width 854 height 396
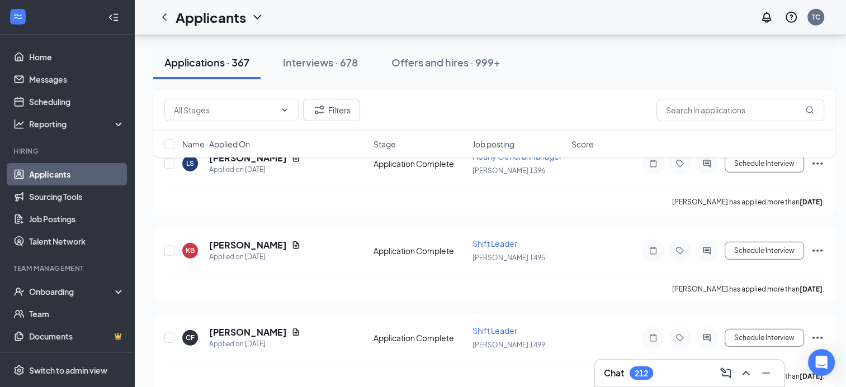
click at [376, 82] on div "Applications · 367 Interviews · 678 Offers and hires · 999+" at bounding box center [494, 63] width 682 height 56
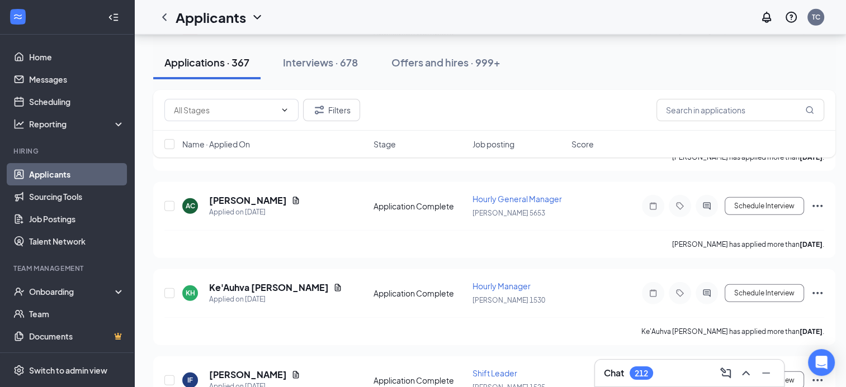
scroll to position [3287, 0]
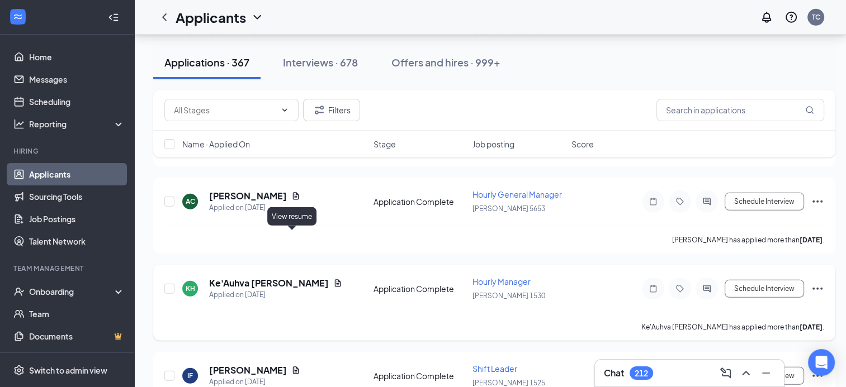
click at [333, 279] on icon "Document" at bounding box center [337, 283] width 9 height 9
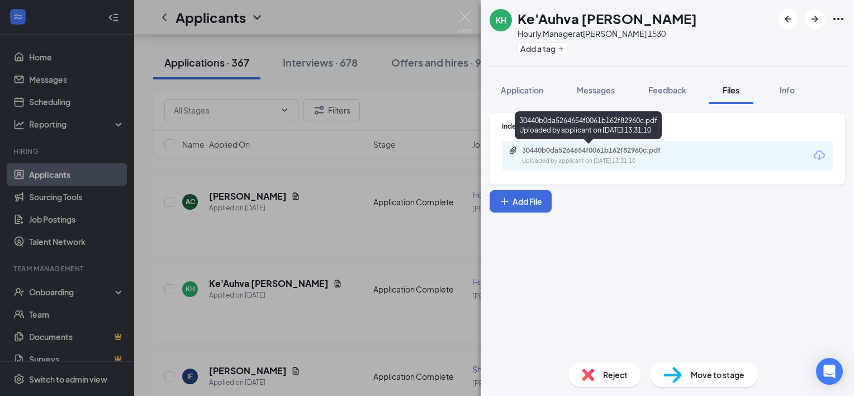
click at [540, 158] on div "Uploaded by applicant on [DATE] 13:31:10" at bounding box center [606, 161] width 168 height 9
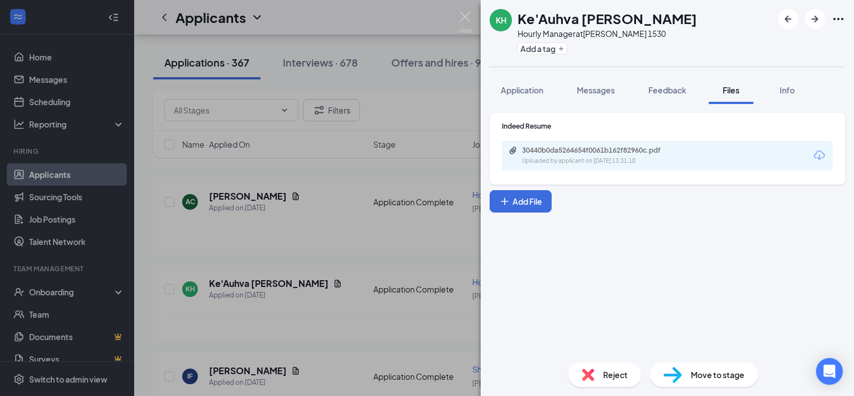
click at [323, 163] on div "KH Ke'Auhva [PERSON_NAME] Hourly Manager at [PERSON_NAME] 1530 Add a tag Applic…" at bounding box center [427, 198] width 854 height 396
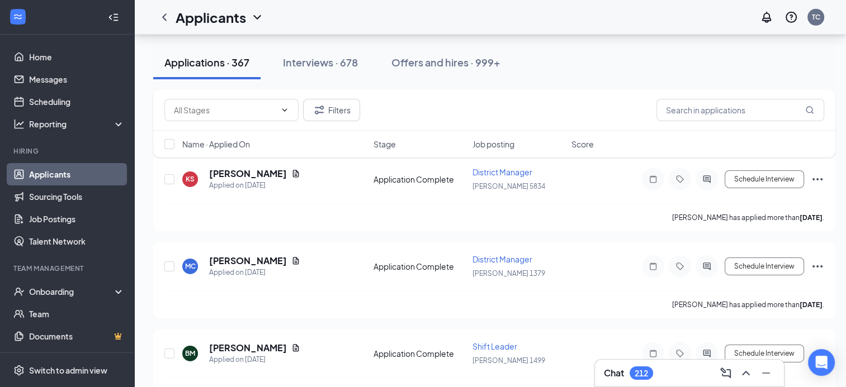
scroll to position [3593, 0]
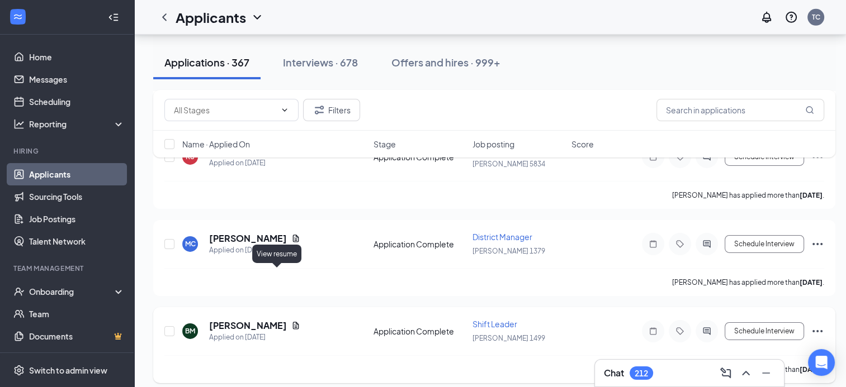
click at [291, 321] on icon "Document" at bounding box center [295, 325] width 9 height 9
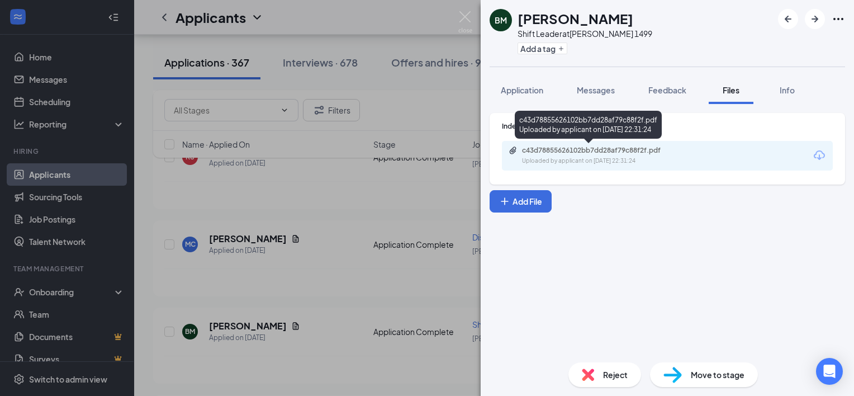
click at [517, 153] on icon "Paperclip" at bounding box center [513, 150] width 9 height 9
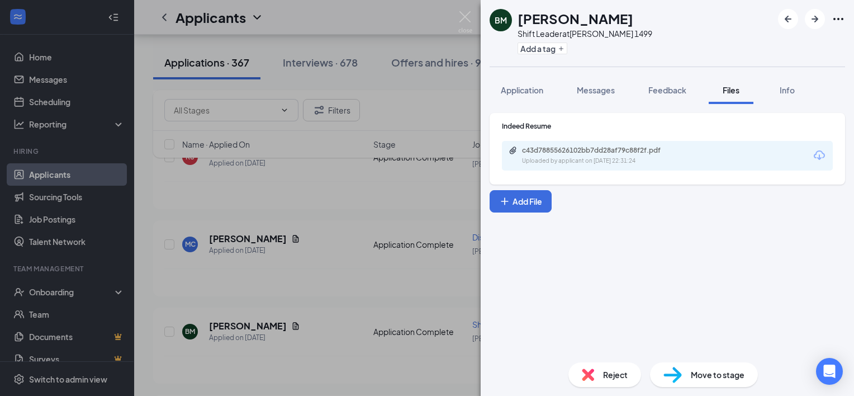
click at [362, 77] on div "BM [PERSON_NAME] Shift Leader at [PERSON_NAME] 1499 Add a tag Application Messa…" at bounding box center [427, 198] width 854 height 396
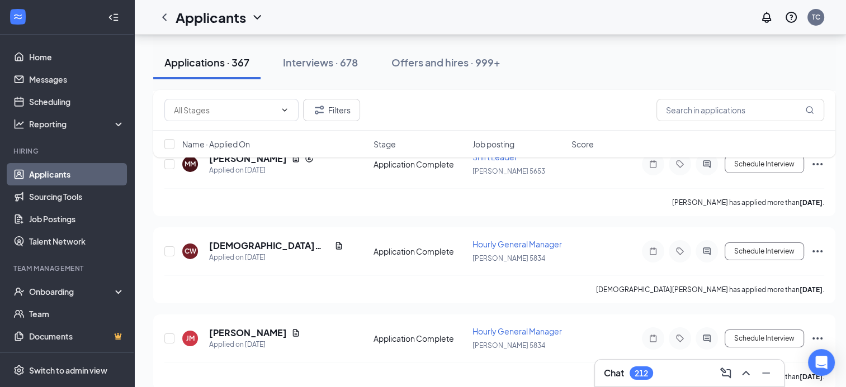
scroll to position [3861, 0]
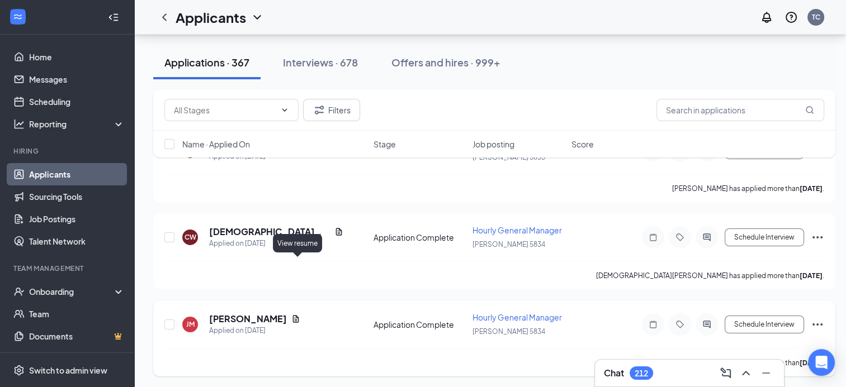
click at [298, 315] on icon "Document" at bounding box center [296, 318] width 6 height 7
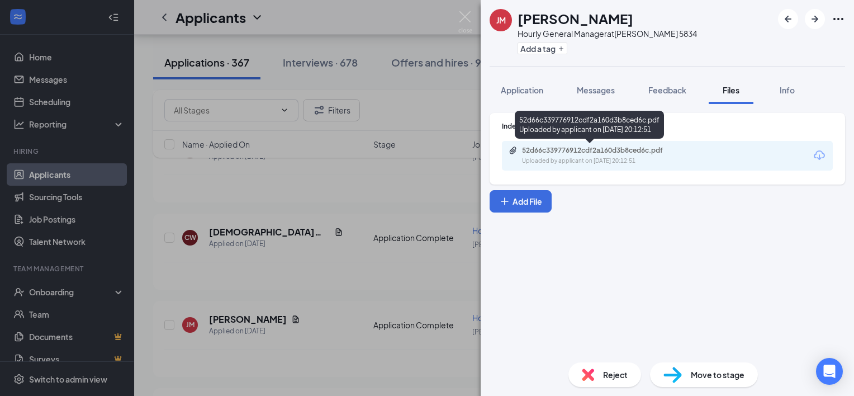
click at [550, 165] on div "Uploaded by applicant on [DATE] 20:12:51" at bounding box center [606, 161] width 168 height 9
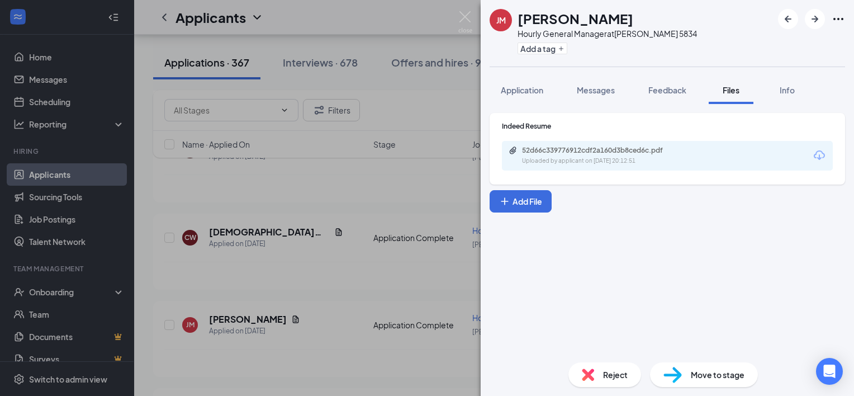
click at [352, 241] on div "[PERSON_NAME] Hourly General Manager at [PERSON_NAME] 5834 Add a tag Applicatio…" at bounding box center [427, 198] width 854 height 396
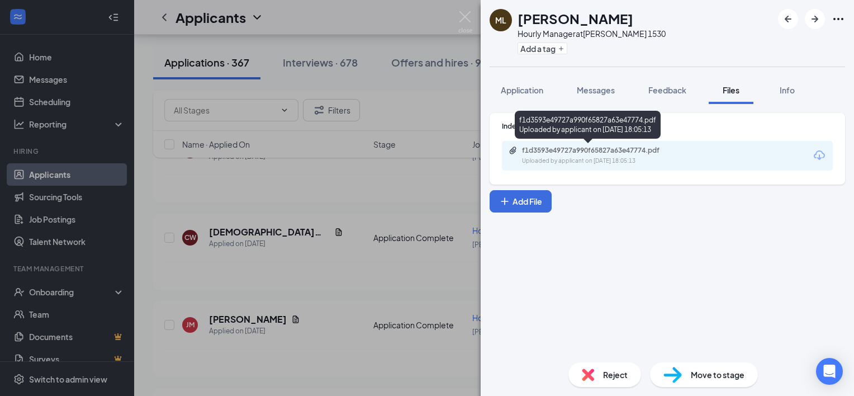
click at [598, 150] on div "f1d3593e49727a990f65827a63e47774.pdf" at bounding box center [600, 150] width 157 height 9
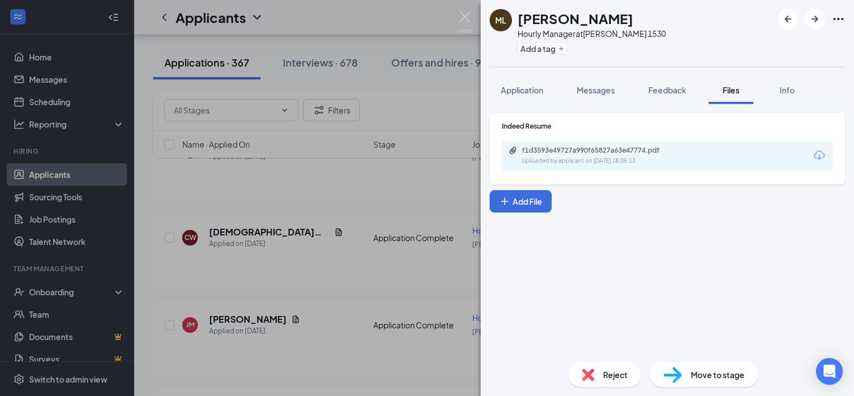
click at [366, 169] on div "ML [PERSON_NAME] Hourly Manager at [PERSON_NAME] 1530 Add a tag Application Mes…" at bounding box center [427, 198] width 854 height 396
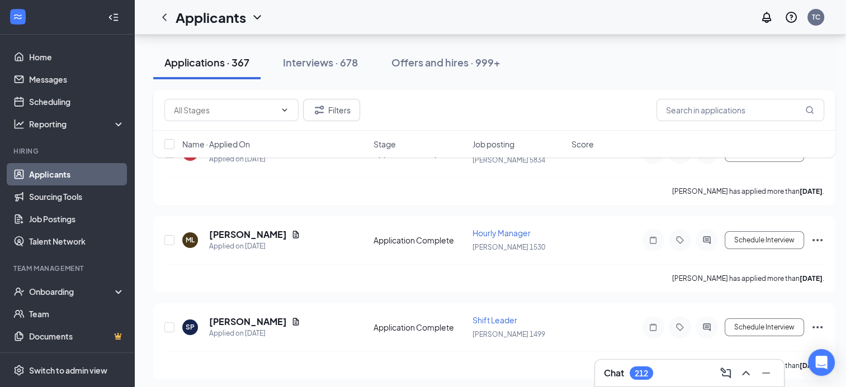
scroll to position [4070, 0]
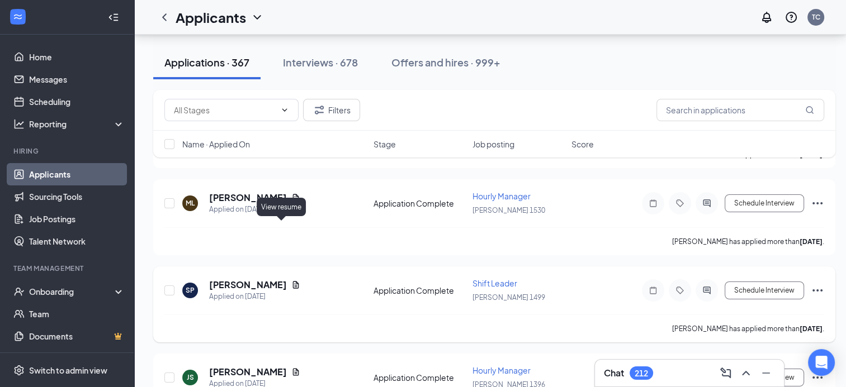
click at [293, 281] on icon "Document" at bounding box center [296, 284] width 6 height 7
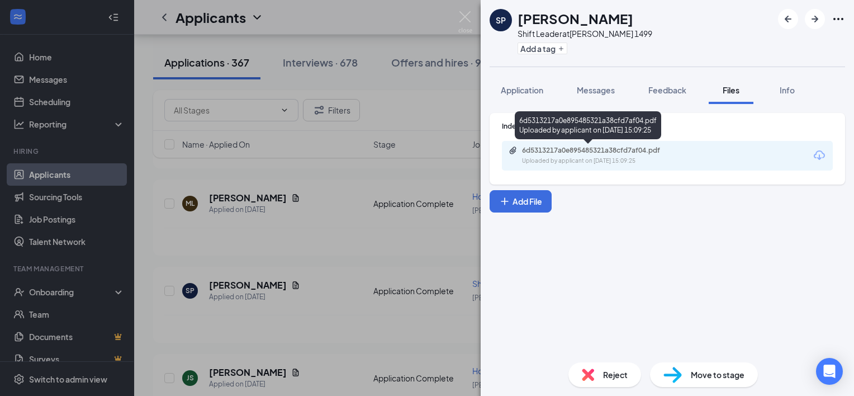
click at [535, 148] on div "6d5313217a0e895485321a38cfd7af04.pdf" at bounding box center [600, 150] width 157 height 9
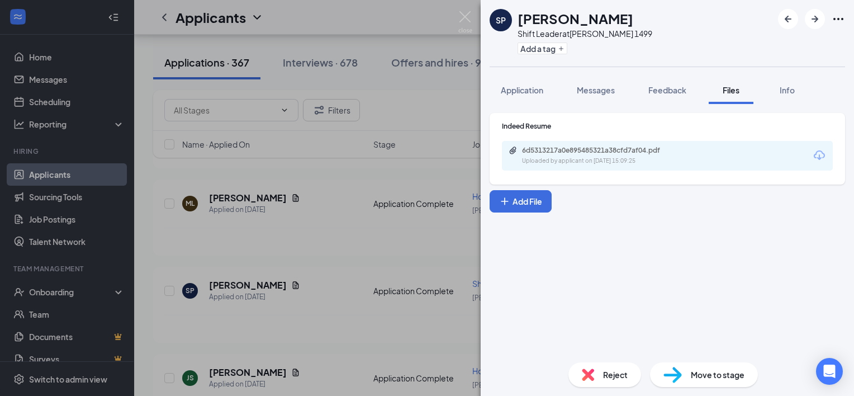
click at [319, 195] on div "SP [PERSON_NAME] Shift Leader at [PERSON_NAME] 1499 Add a tag Application Messa…" at bounding box center [427, 198] width 854 height 396
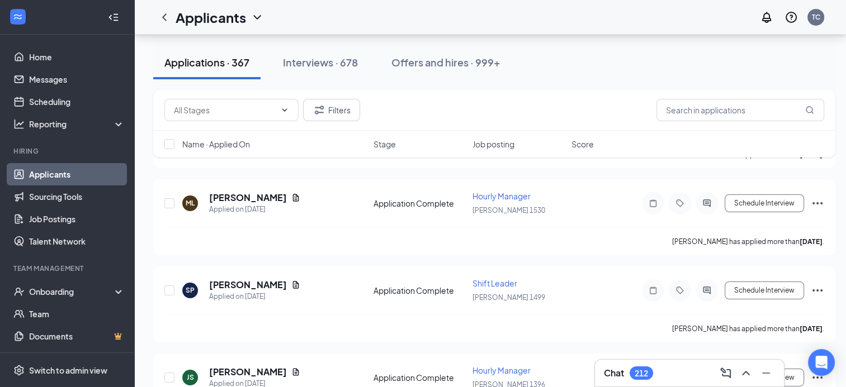
click at [319, 227] on div "[PERSON_NAME] has applied more than [DATE] ." at bounding box center [494, 241] width 660 height 28
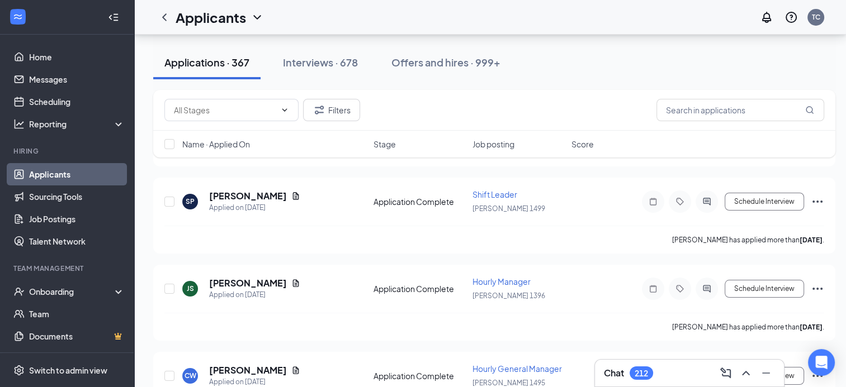
scroll to position [4159, 0]
click at [291, 278] on icon "Document" at bounding box center [295, 282] width 9 height 9
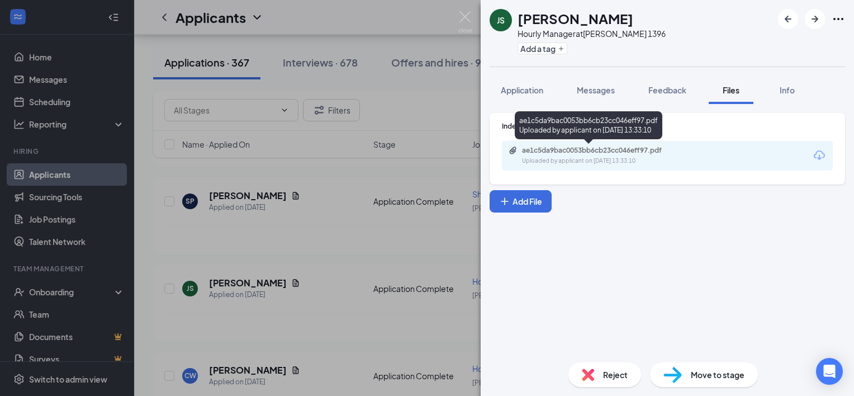
click at [539, 161] on div "Uploaded by applicant on [DATE] 13:33:10" at bounding box center [606, 161] width 168 height 9
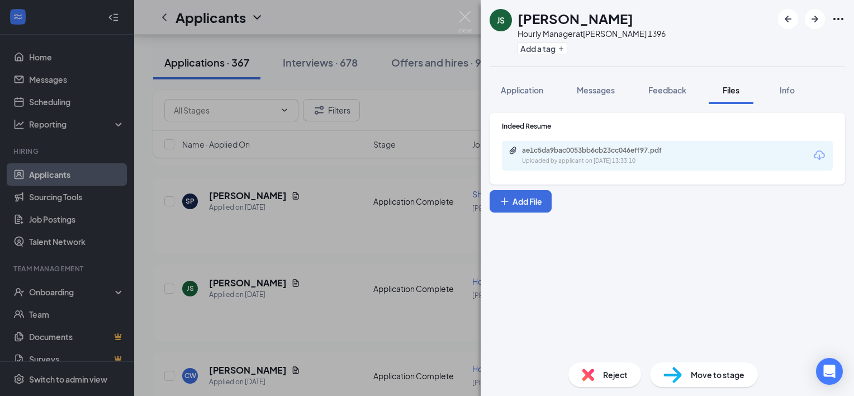
click at [344, 283] on div "JS [PERSON_NAME] Hourly Manager at [PERSON_NAME] 1396 Add a tag Application Mes…" at bounding box center [427, 198] width 854 height 396
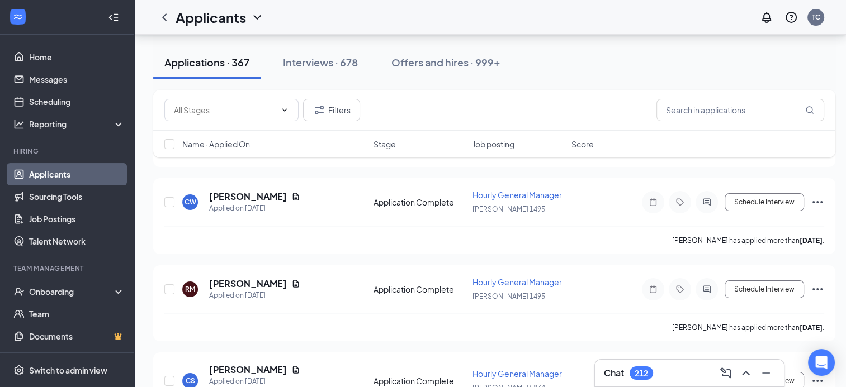
scroll to position [4338, 0]
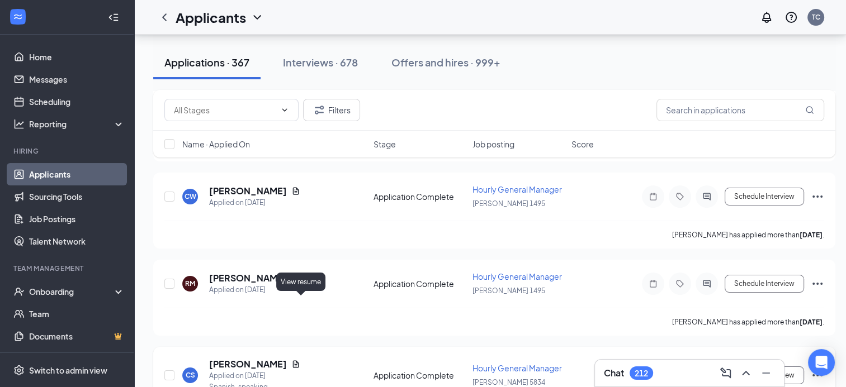
click at [300, 360] on icon "Document" at bounding box center [295, 364] width 9 height 9
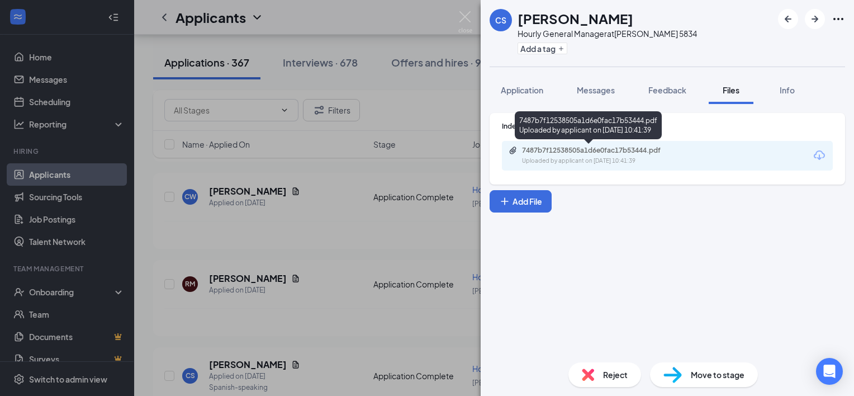
click at [541, 150] on div "7487b7f12538505a1d6e0fac17b53444.pdf" at bounding box center [600, 150] width 157 height 9
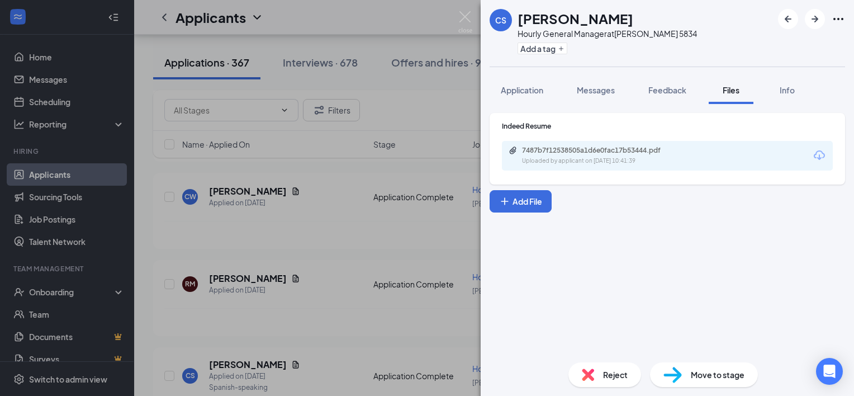
click at [438, 279] on div "CS Carolina Santander Hourly General Manager at [PERSON_NAME] 5834 Add a tag Ap…" at bounding box center [427, 198] width 854 height 396
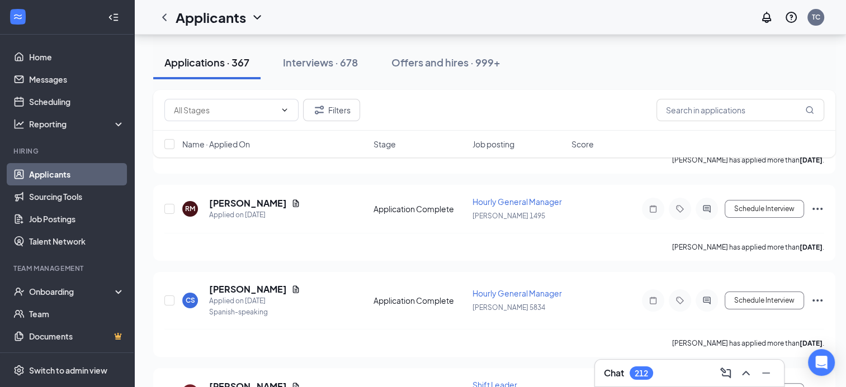
scroll to position [4435, 0]
